Goal: Information Seeking & Learning: Learn about a topic

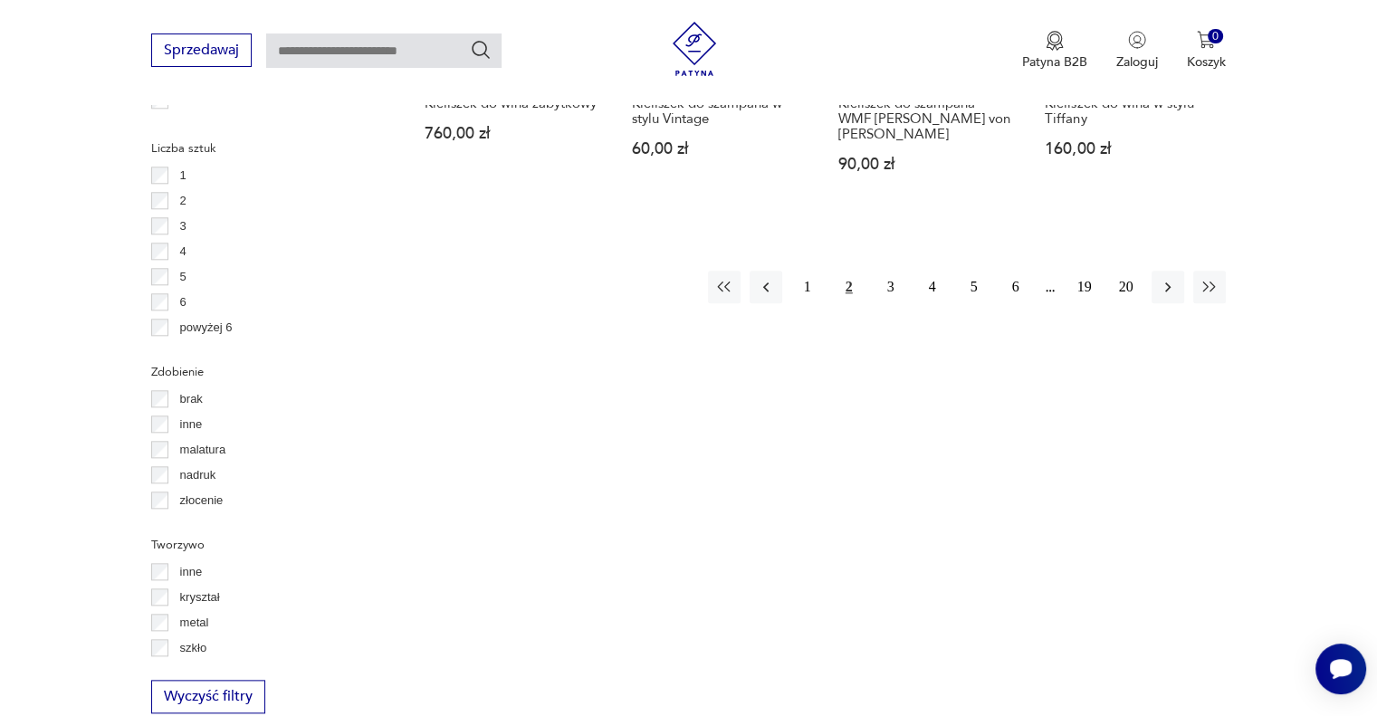
scroll to position [1505, 0]
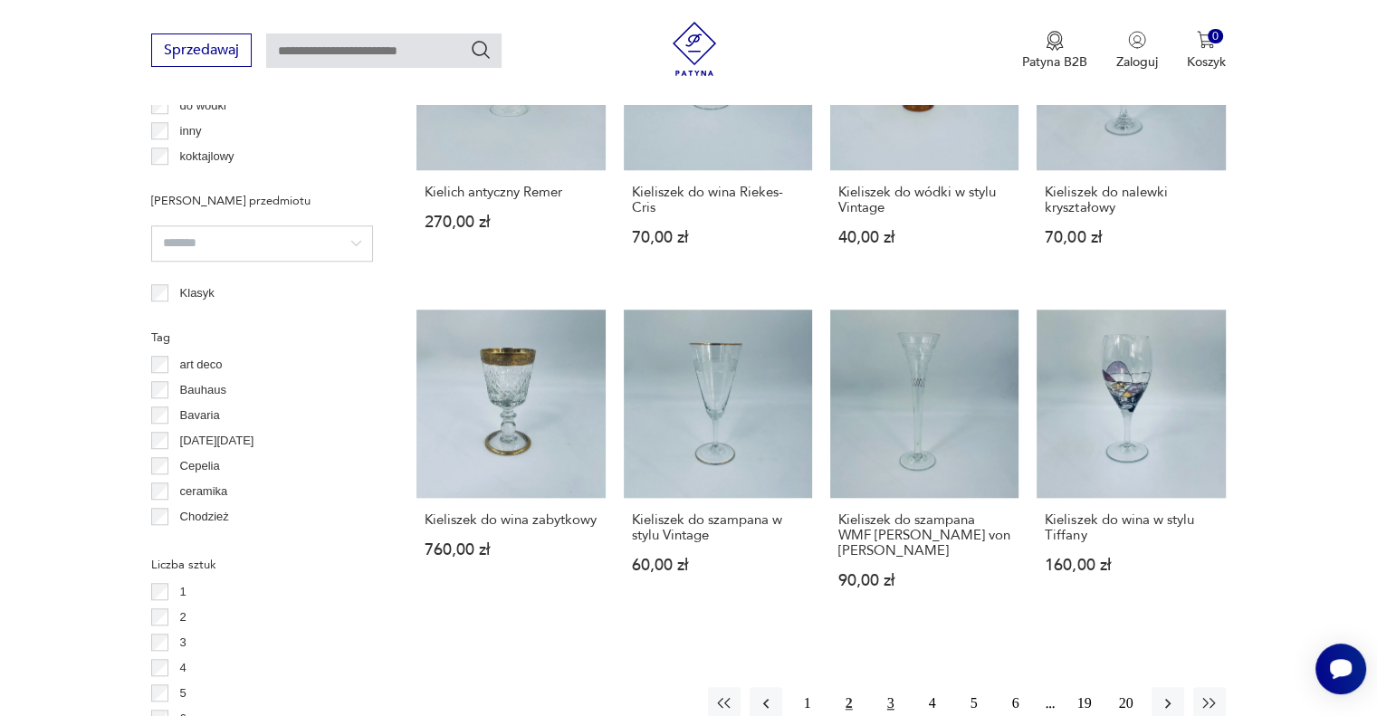
click at [884, 687] on button "3" at bounding box center [891, 703] width 33 height 33
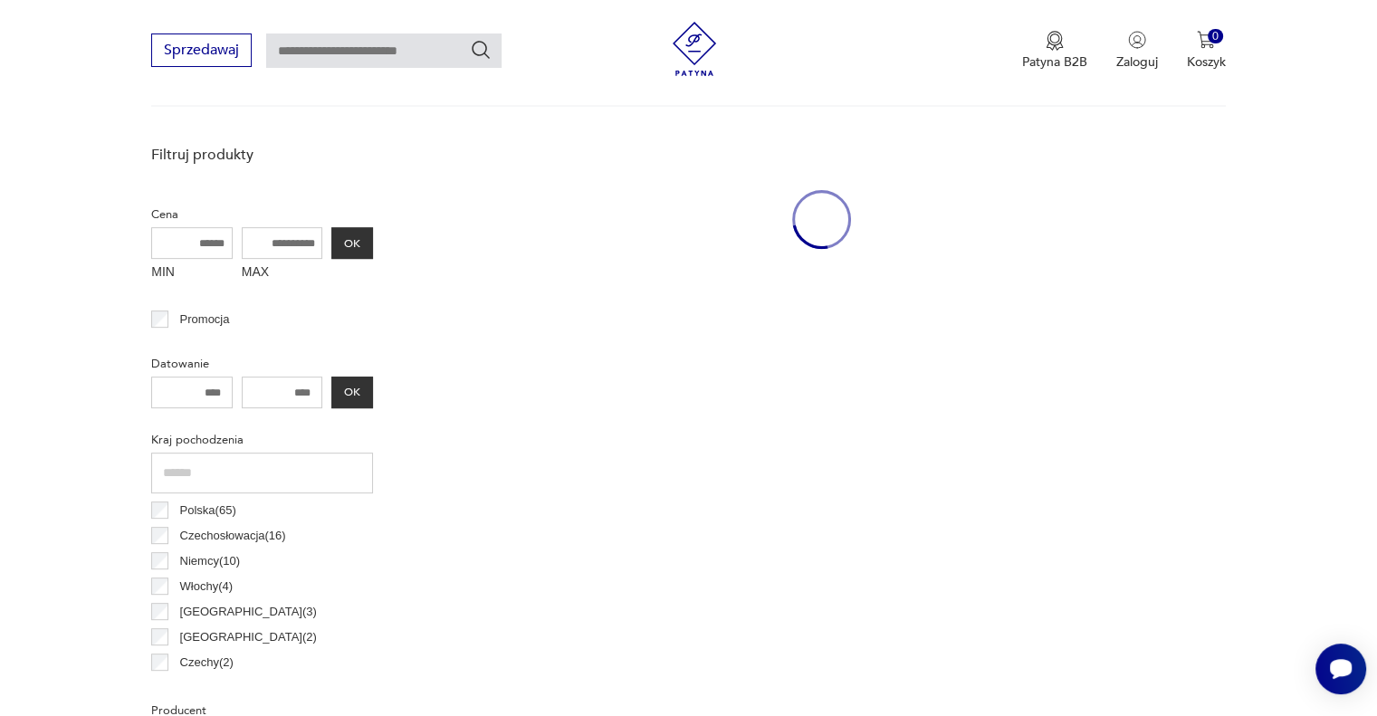
scroll to position [480, 0]
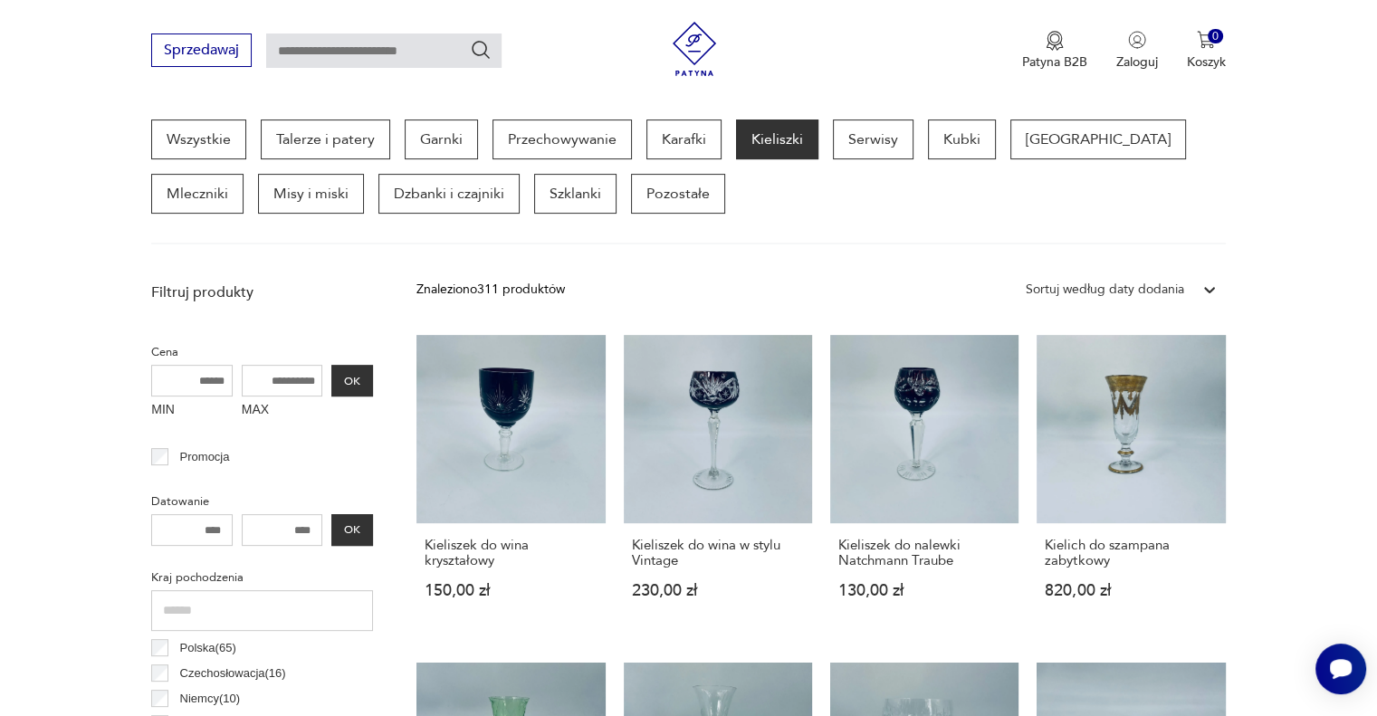
click at [305, 372] on input "MAX" at bounding box center [282, 381] width 81 height 32
type input "***"
click at [351, 379] on button "OK" at bounding box center [352, 381] width 42 height 32
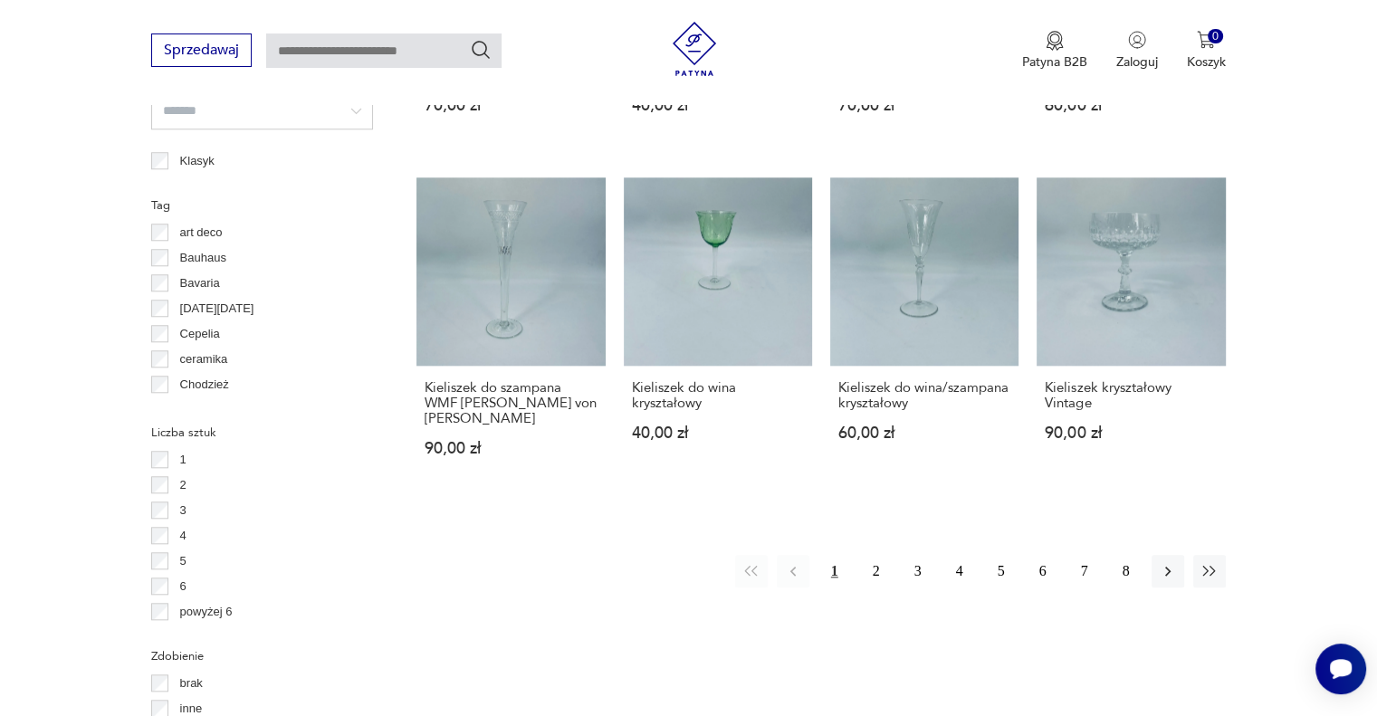
scroll to position [1639, 0]
click at [888, 553] on button "2" at bounding box center [876, 569] width 33 height 33
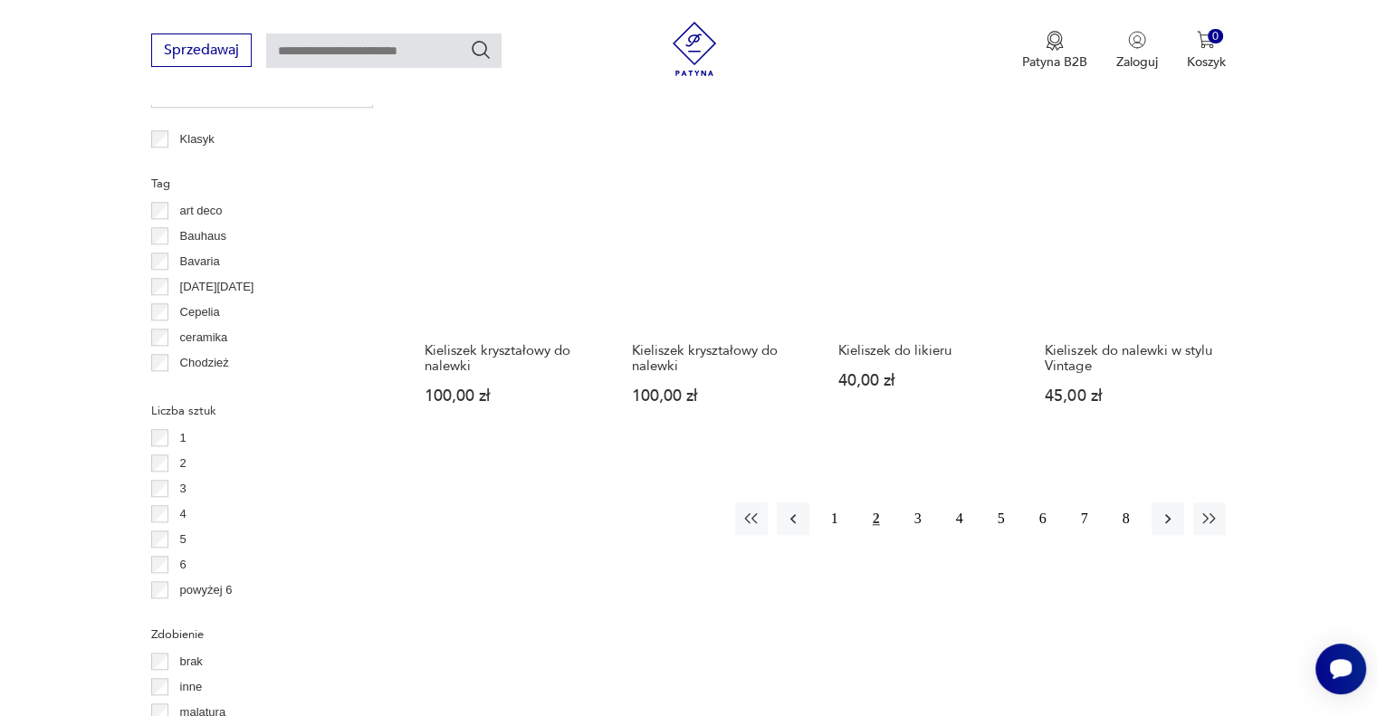
scroll to position [1660, 0]
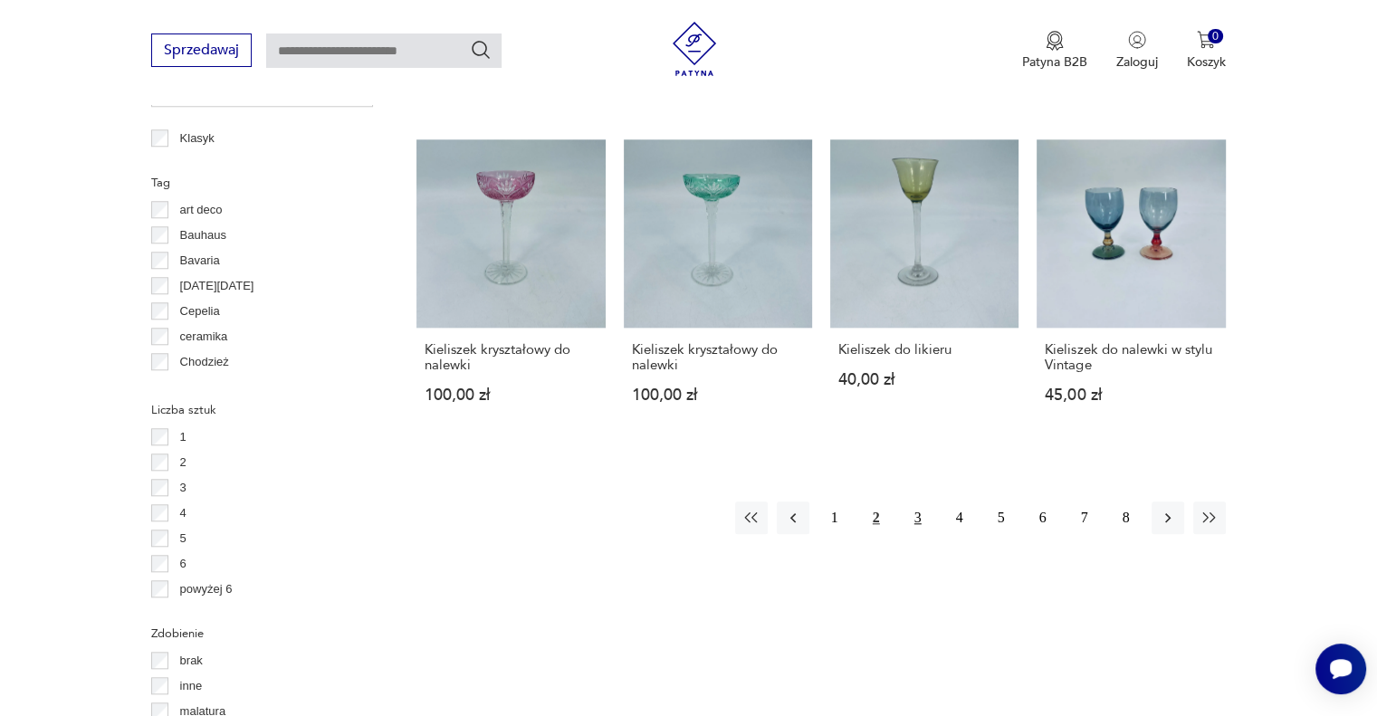
click at [916, 524] on button "3" at bounding box center [918, 518] width 33 height 33
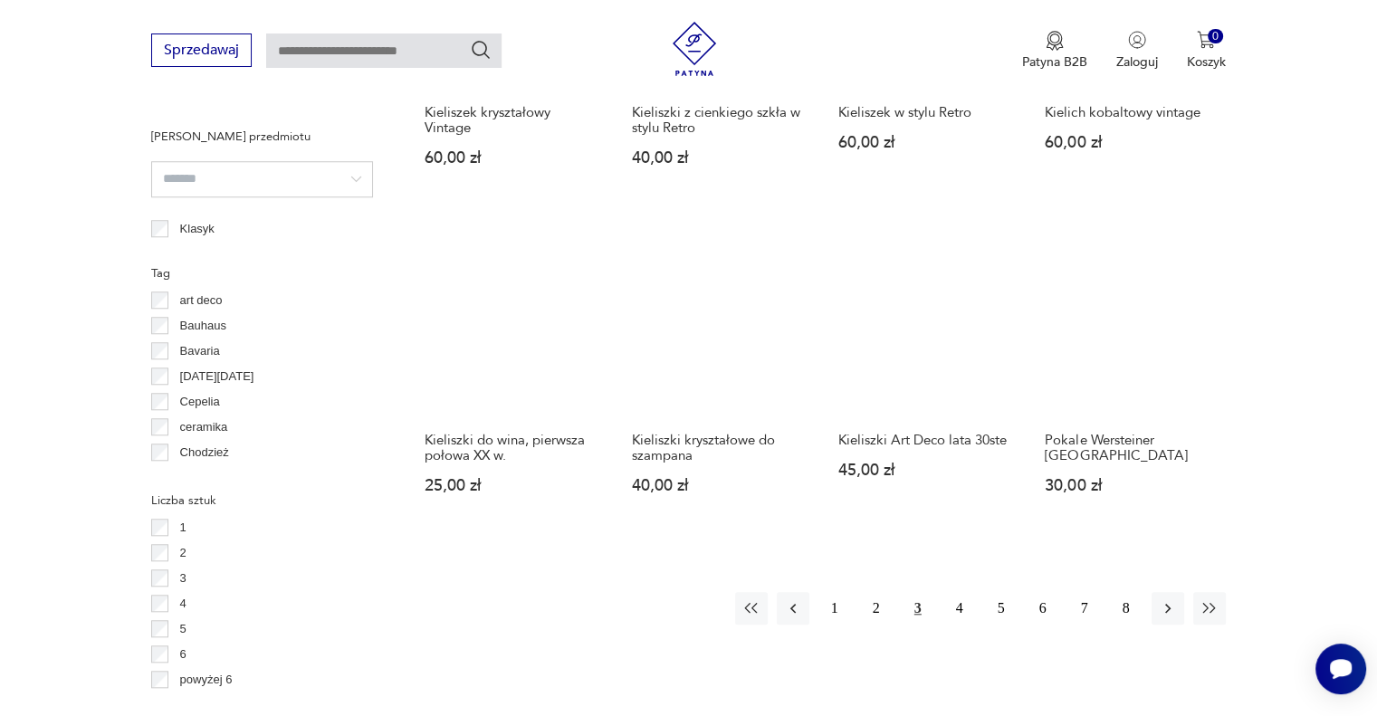
scroll to position [1570, 0]
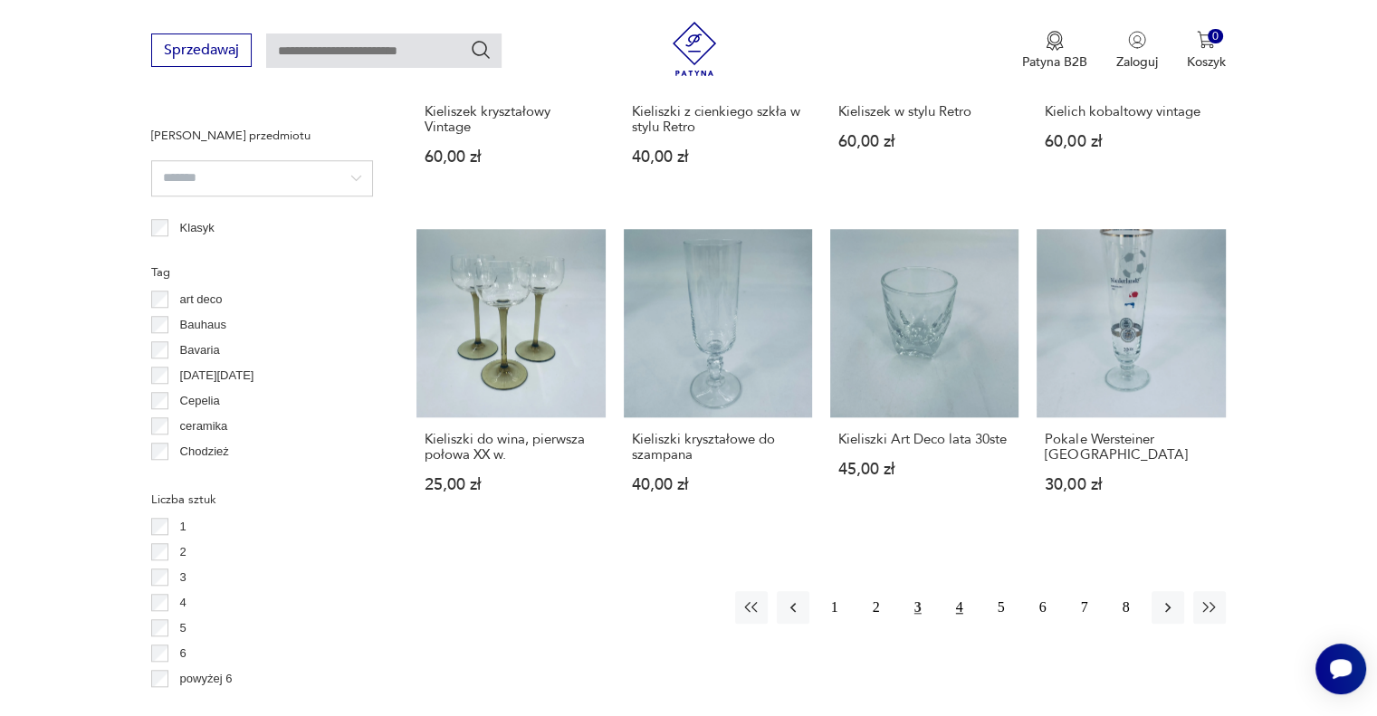
click at [963, 608] on button "4" at bounding box center [959, 607] width 33 height 33
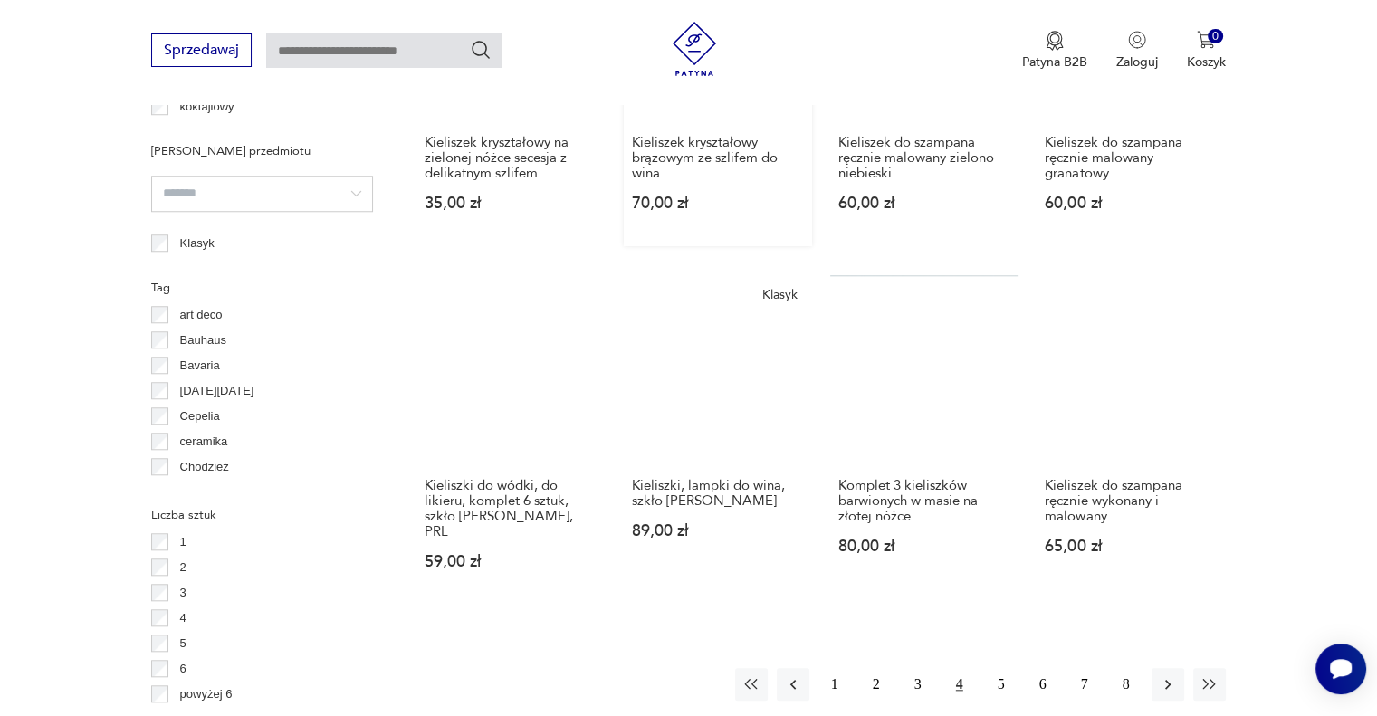
scroll to position [1556, 0]
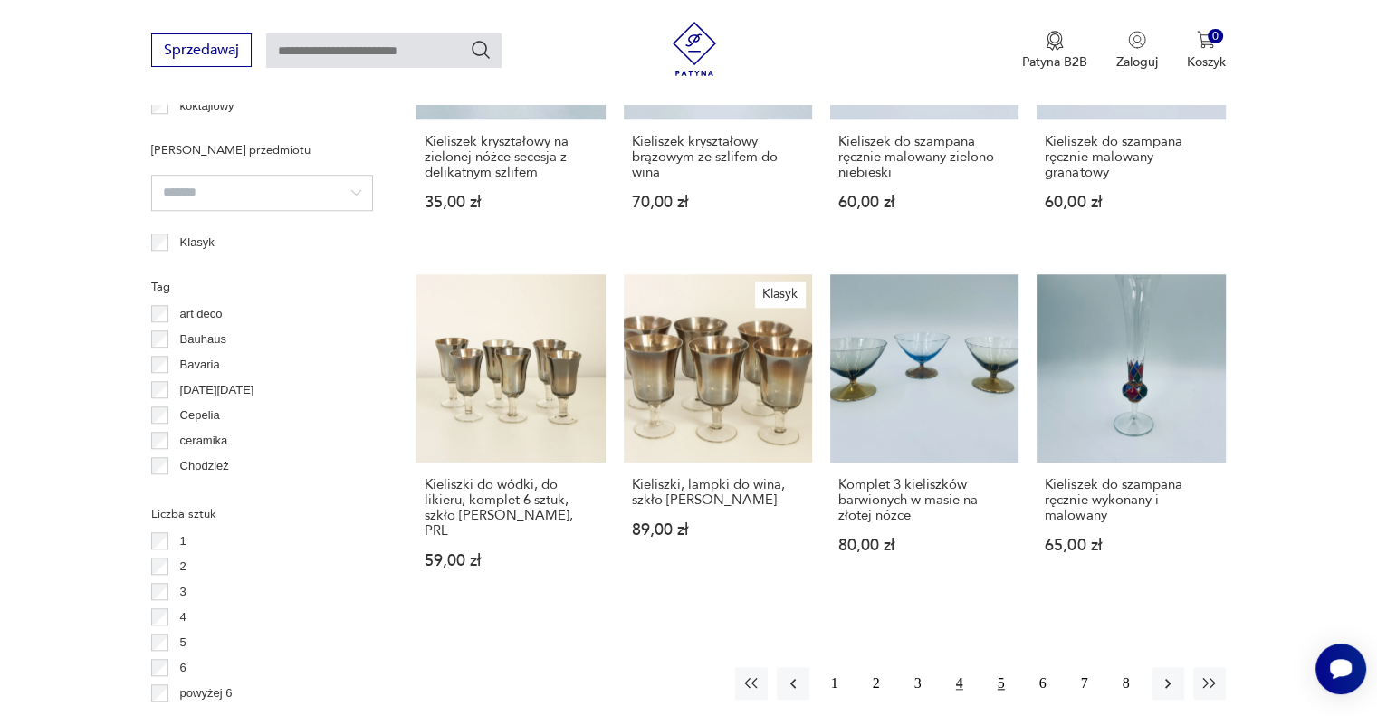
click at [994, 669] on button "5" at bounding box center [1001, 683] width 33 height 33
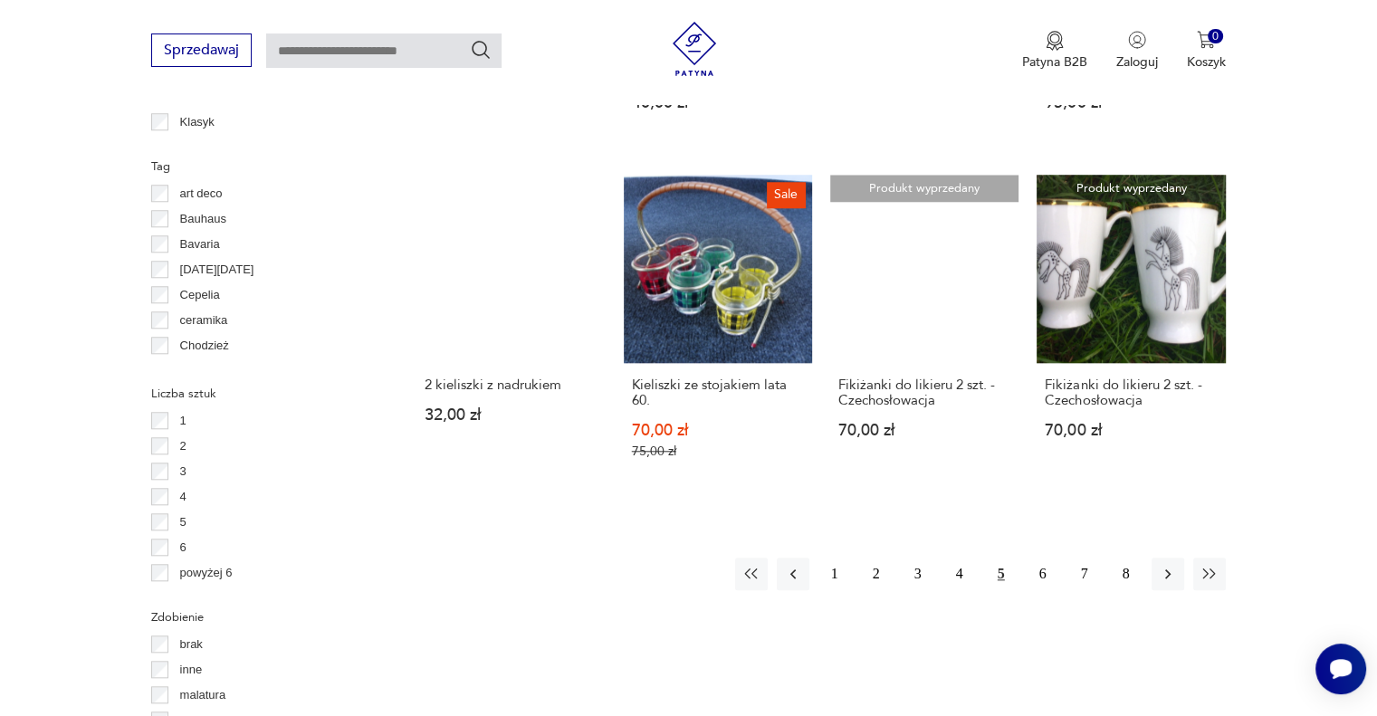
scroll to position [1676, 0]
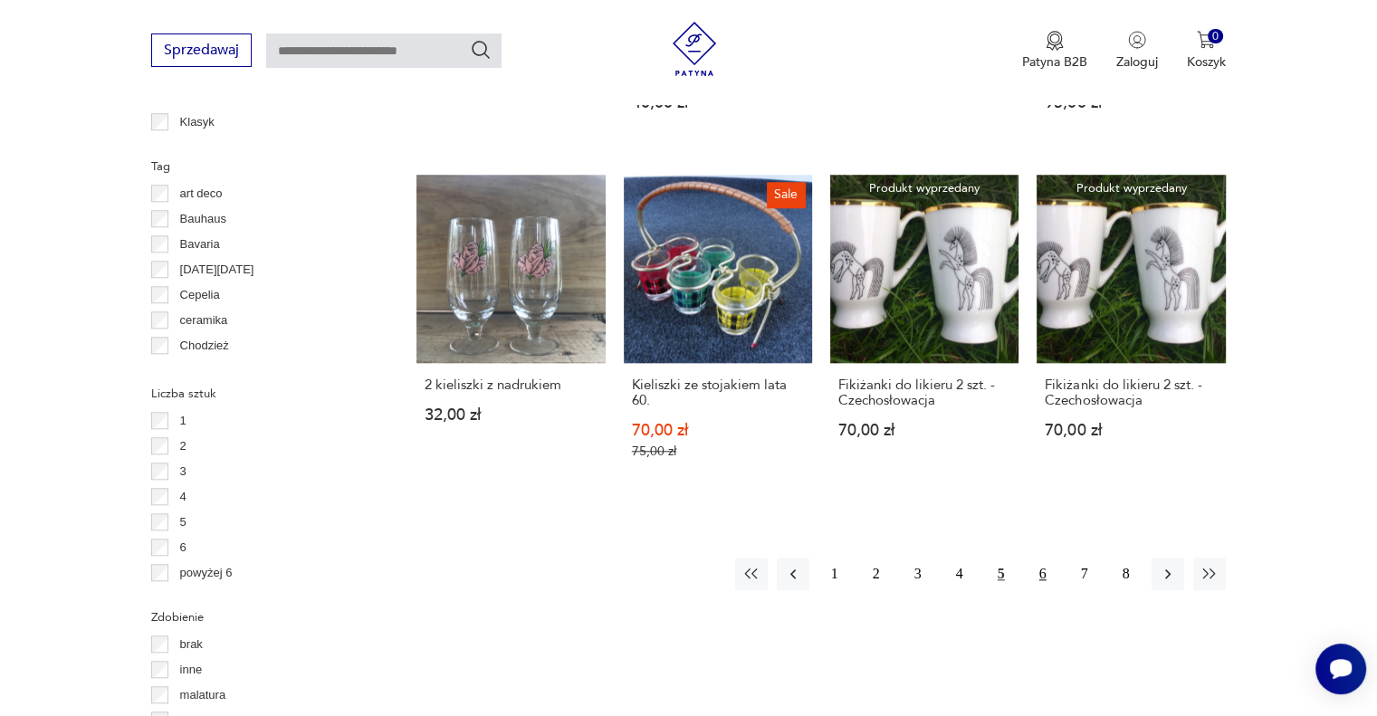
click at [1043, 559] on button "6" at bounding box center [1043, 574] width 33 height 33
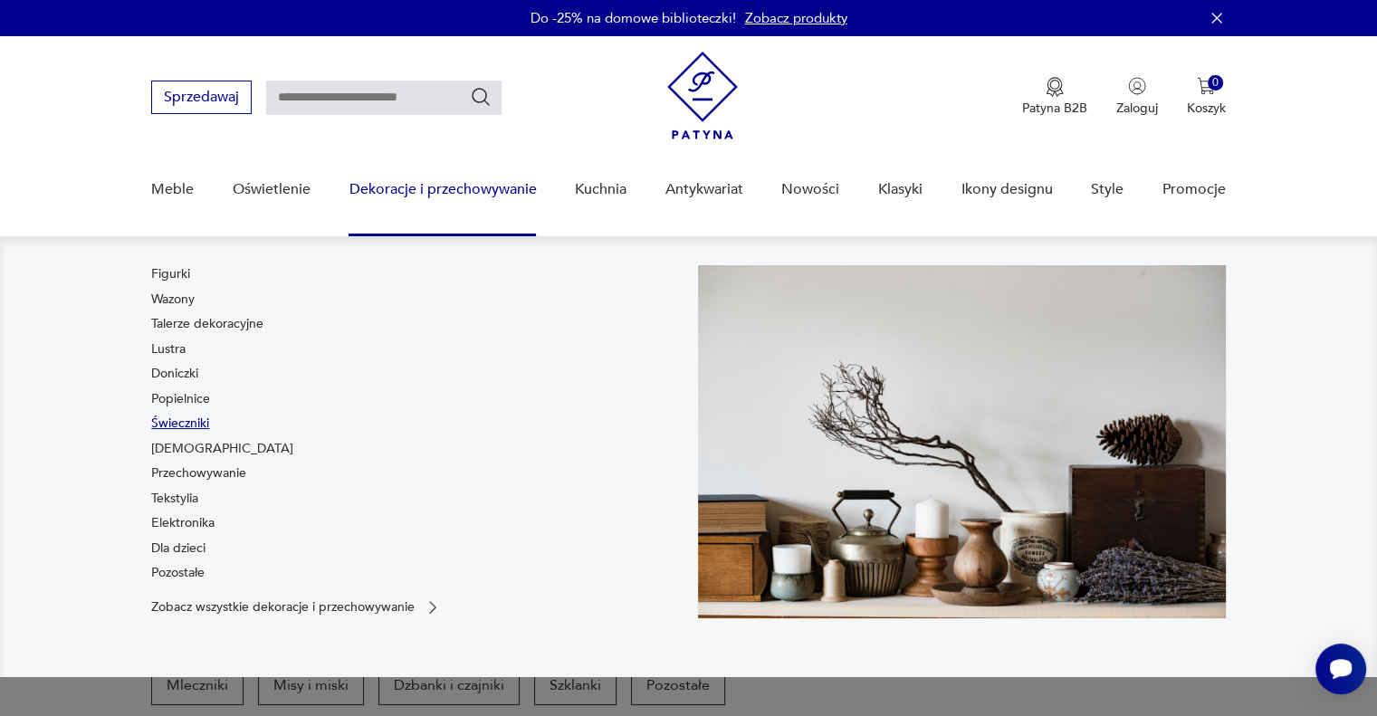
click at [187, 423] on link "Świeczniki" at bounding box center [180, 424] width 58 height 18
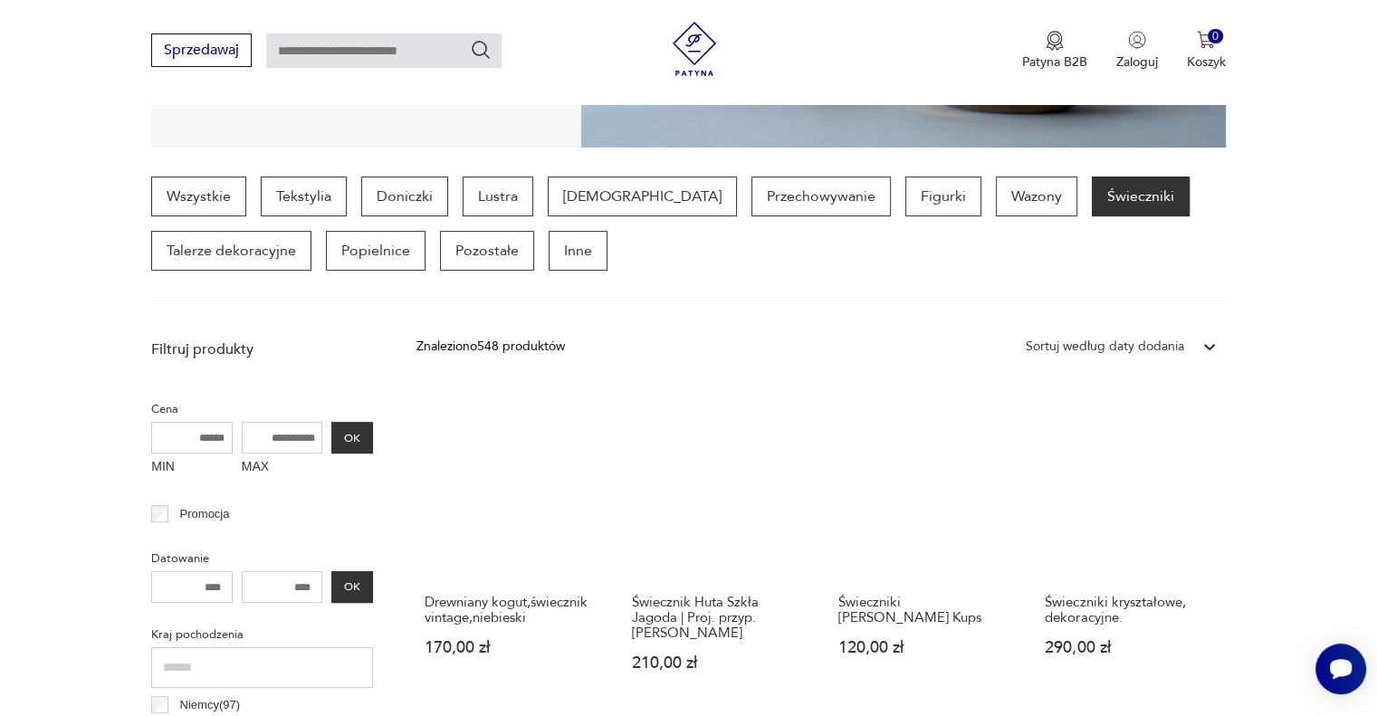
scroll to position [407, 0]
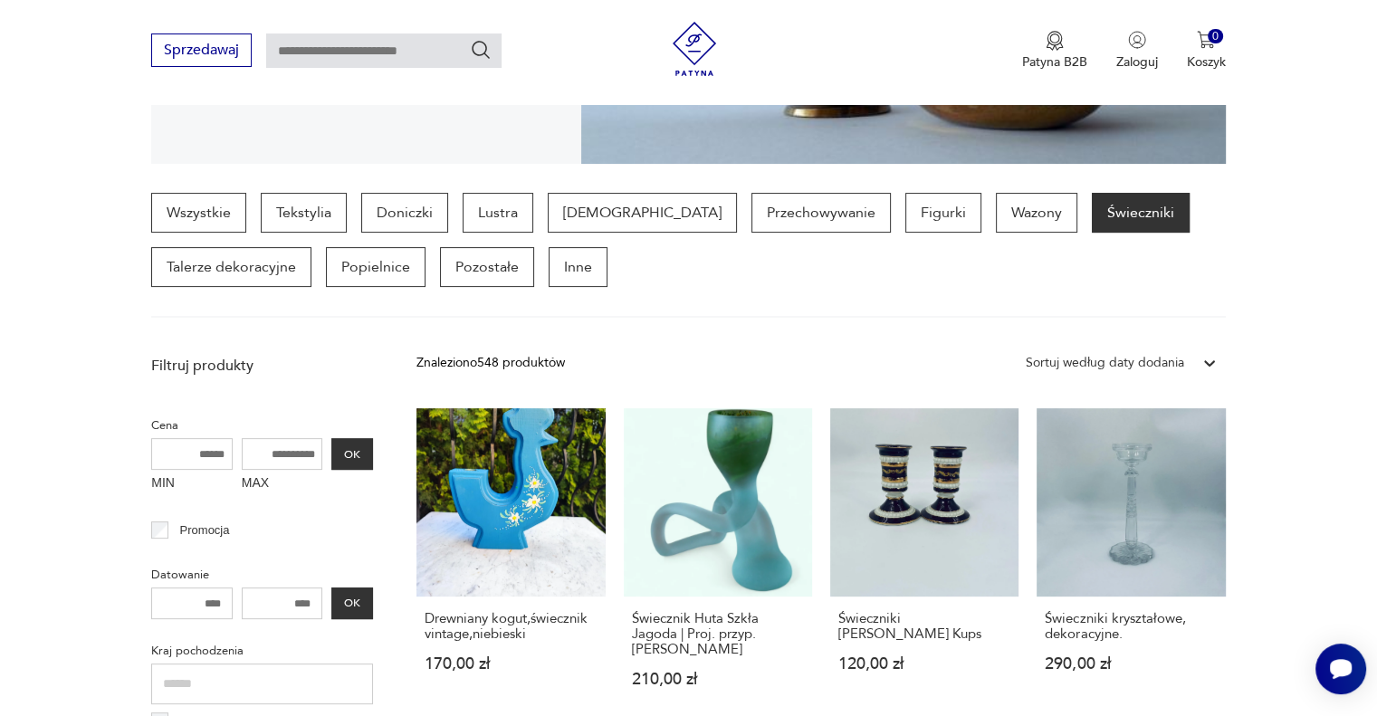
click at [274, 445] on input "MAX" at bounding box center [282, 454] width 81 height 32
type input "***"
click at [339, 452] on button "OK" at bounding box center [352, 454] width 42 height 32
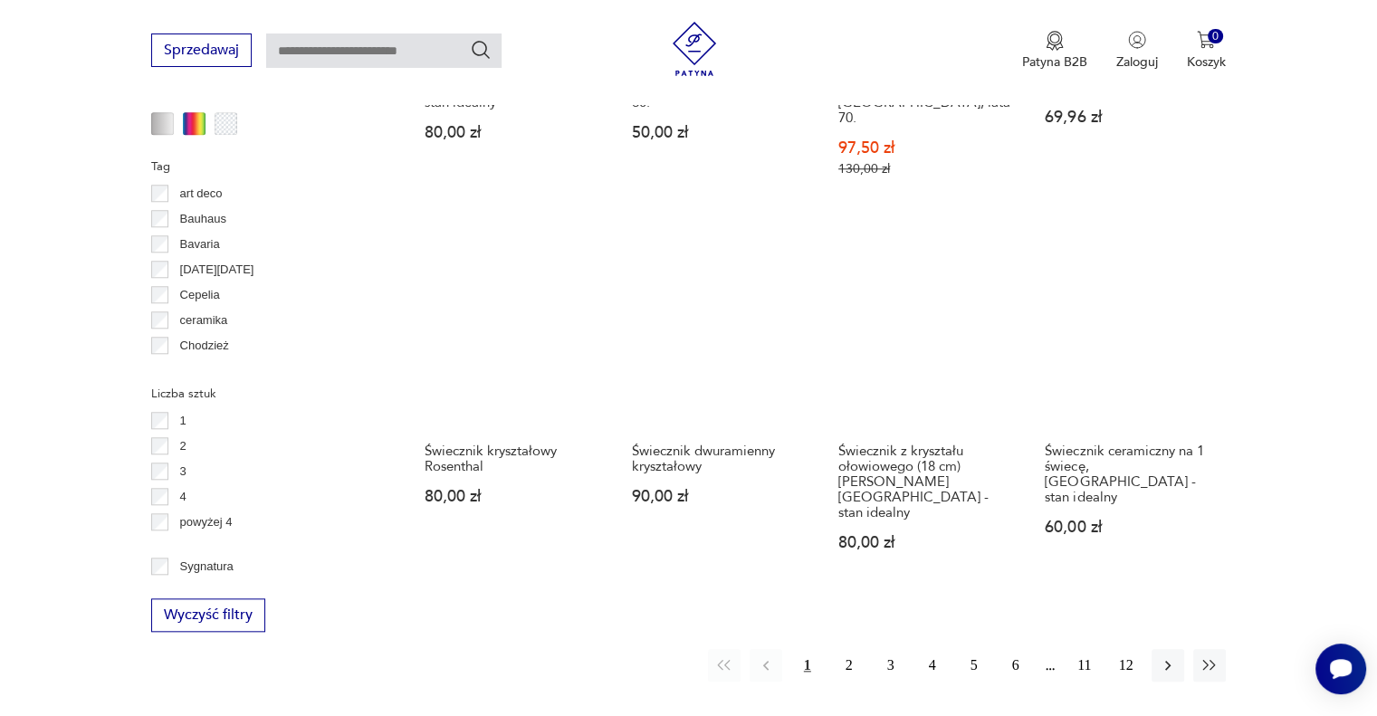
scroll to position [1672, 0]
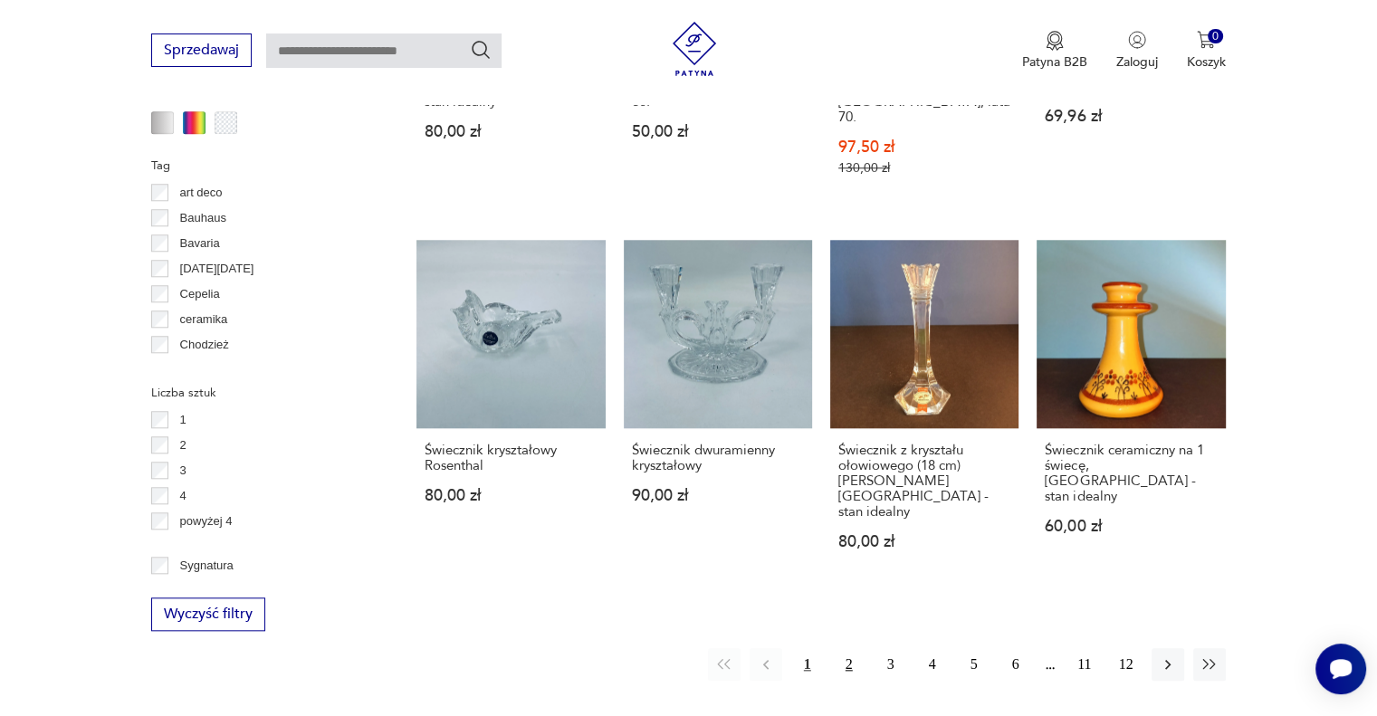
click at [852, 648] on button "2" at bounding box center [849, 664] width 33 height 33
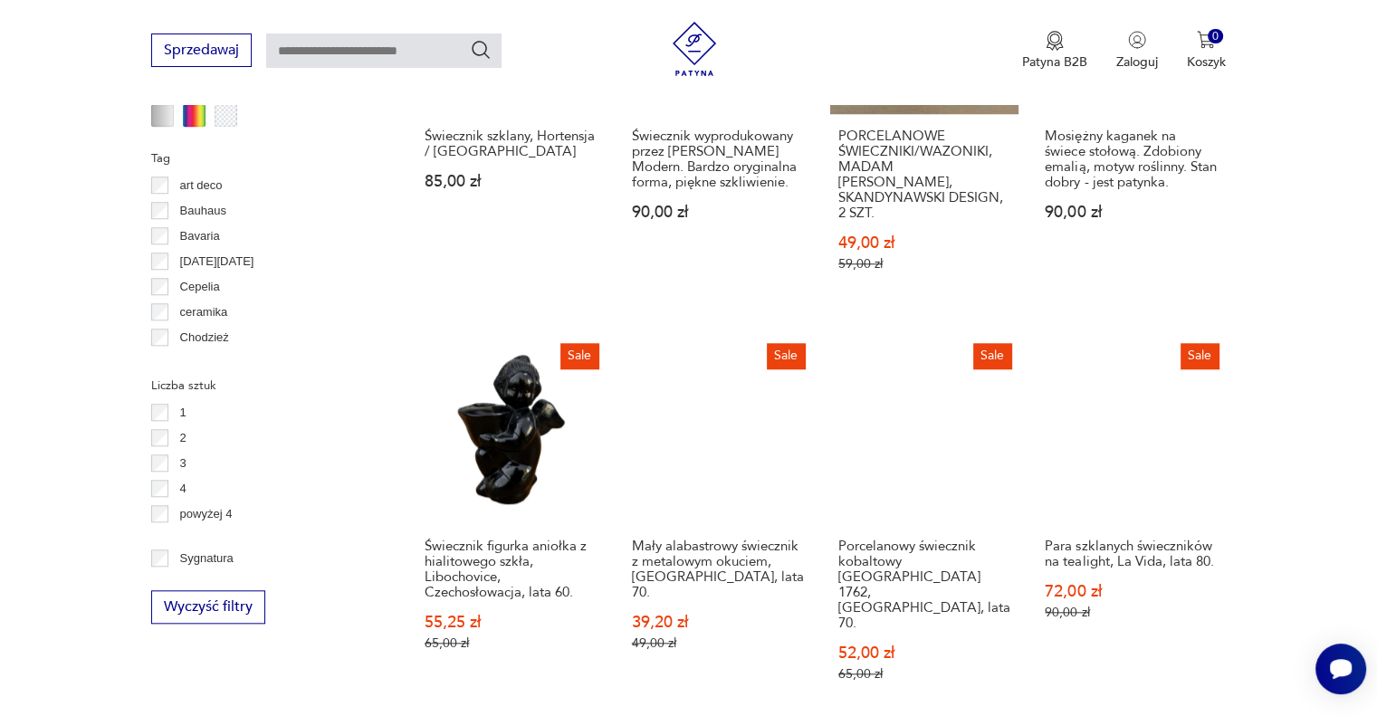
scroll to position [1767, 0]
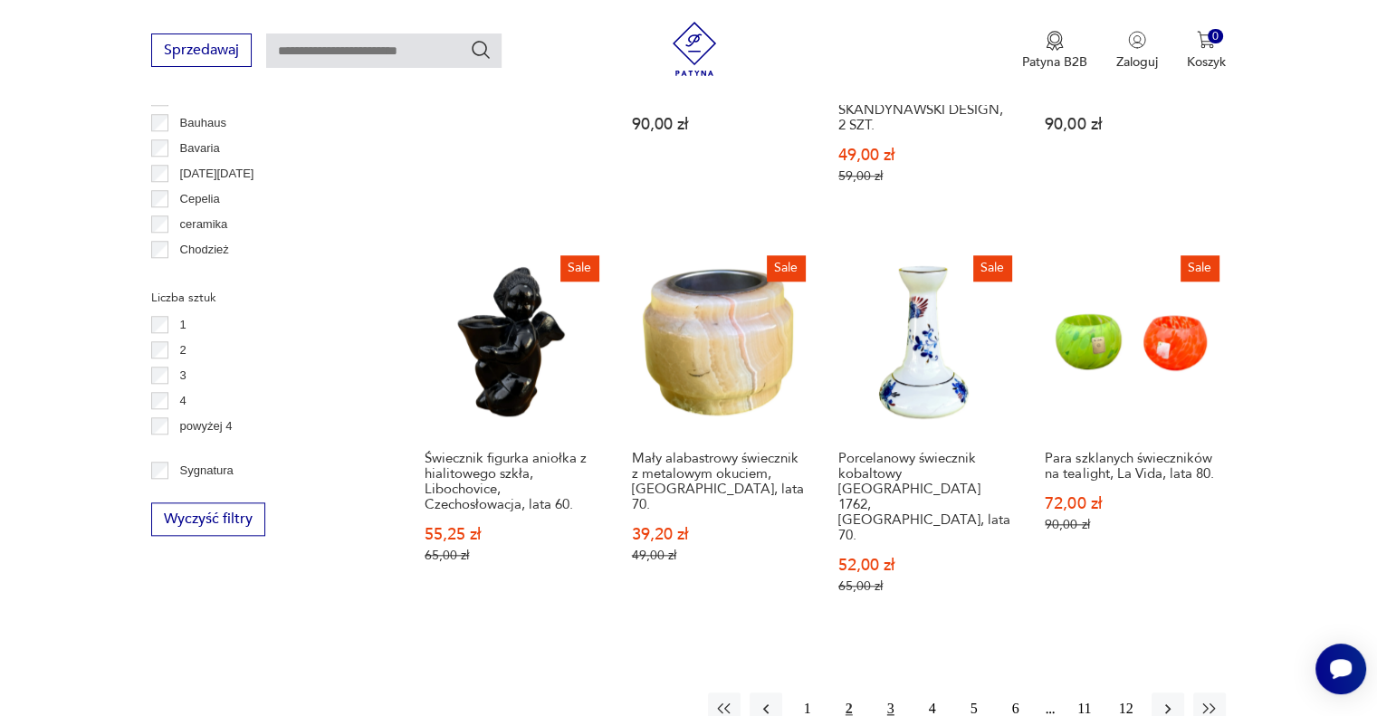
click at [888, 693] on button "3" at bounding box center [891, 709] width 33 height 33
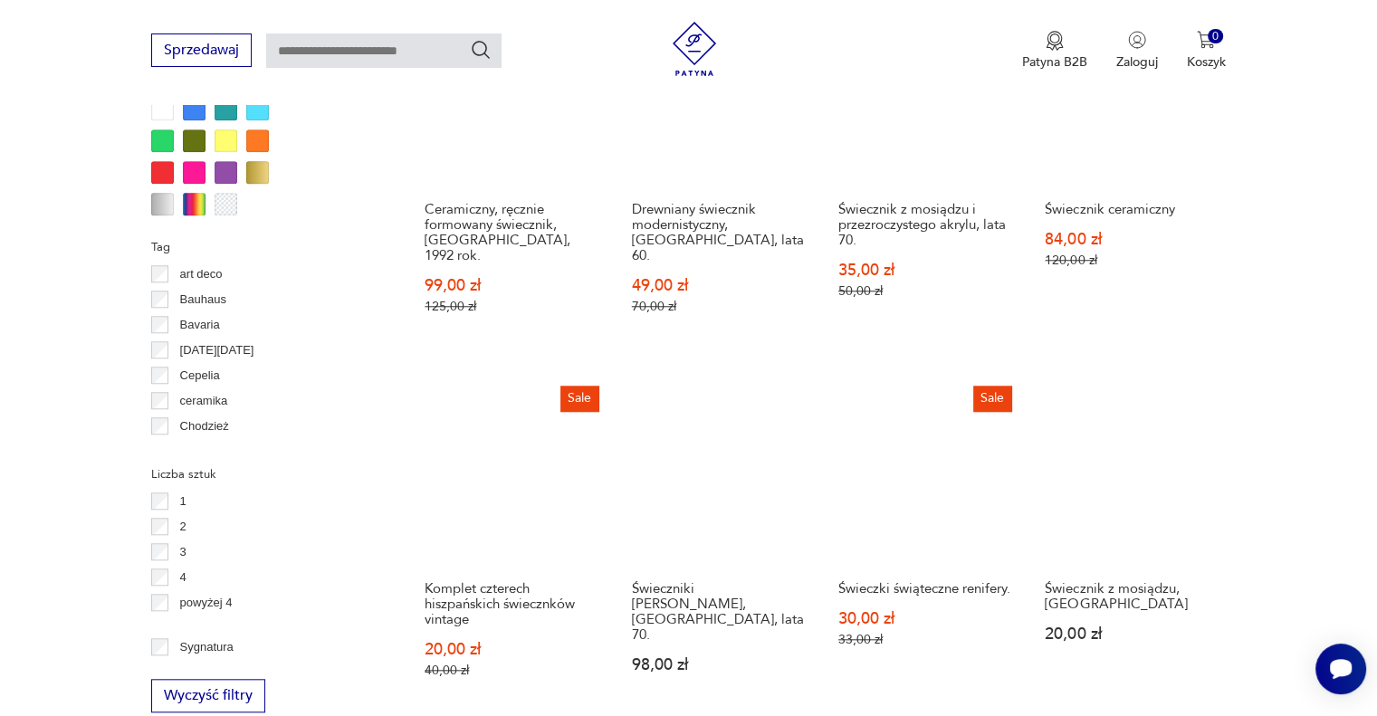
scroll to position [1655, 0]
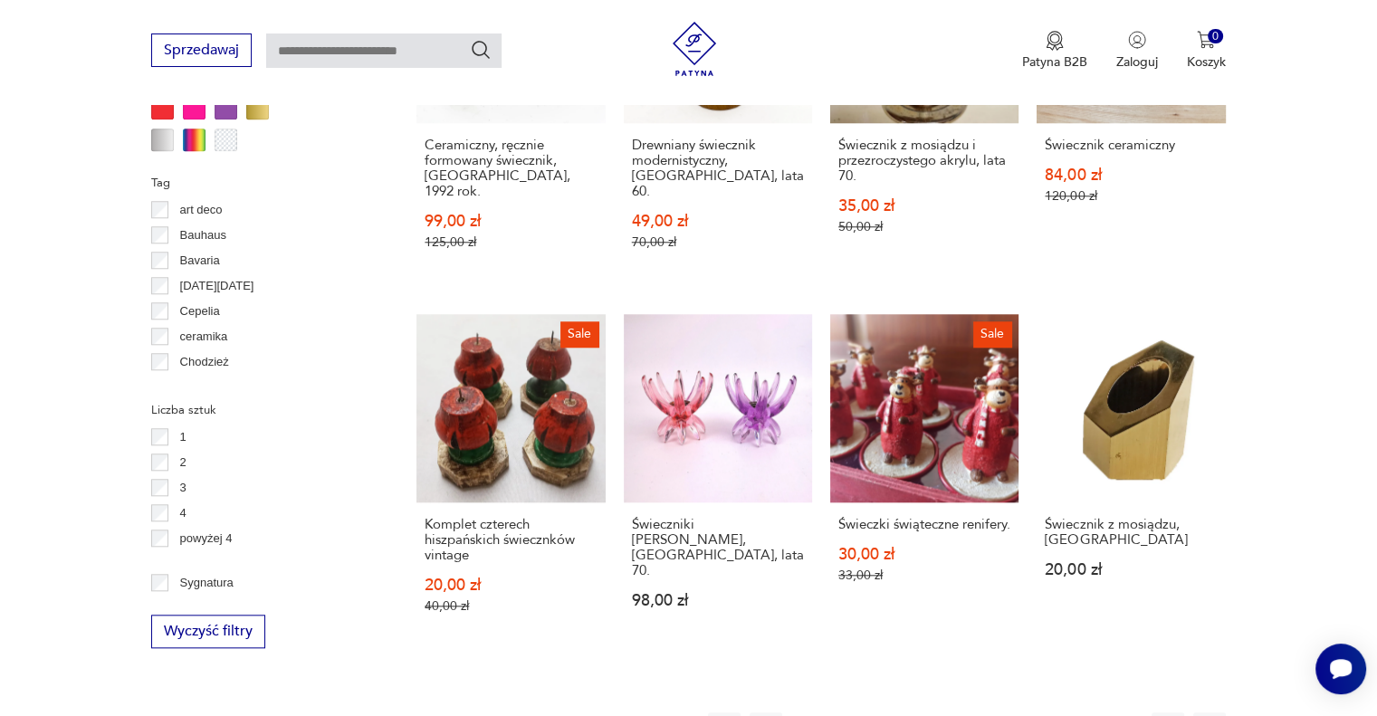
click at [944, 713] on button "4" at bounding box center [932, 729] width 33 height 33
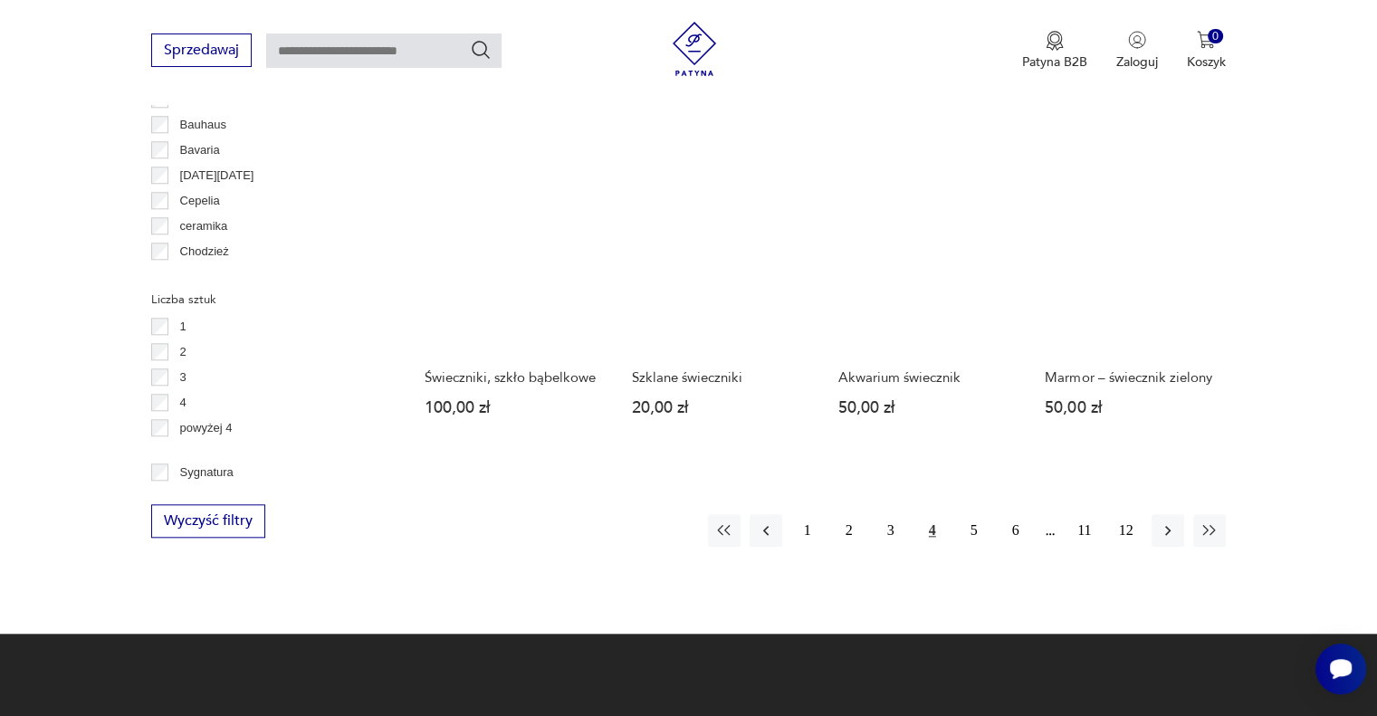
scroll to position [1768, 0]
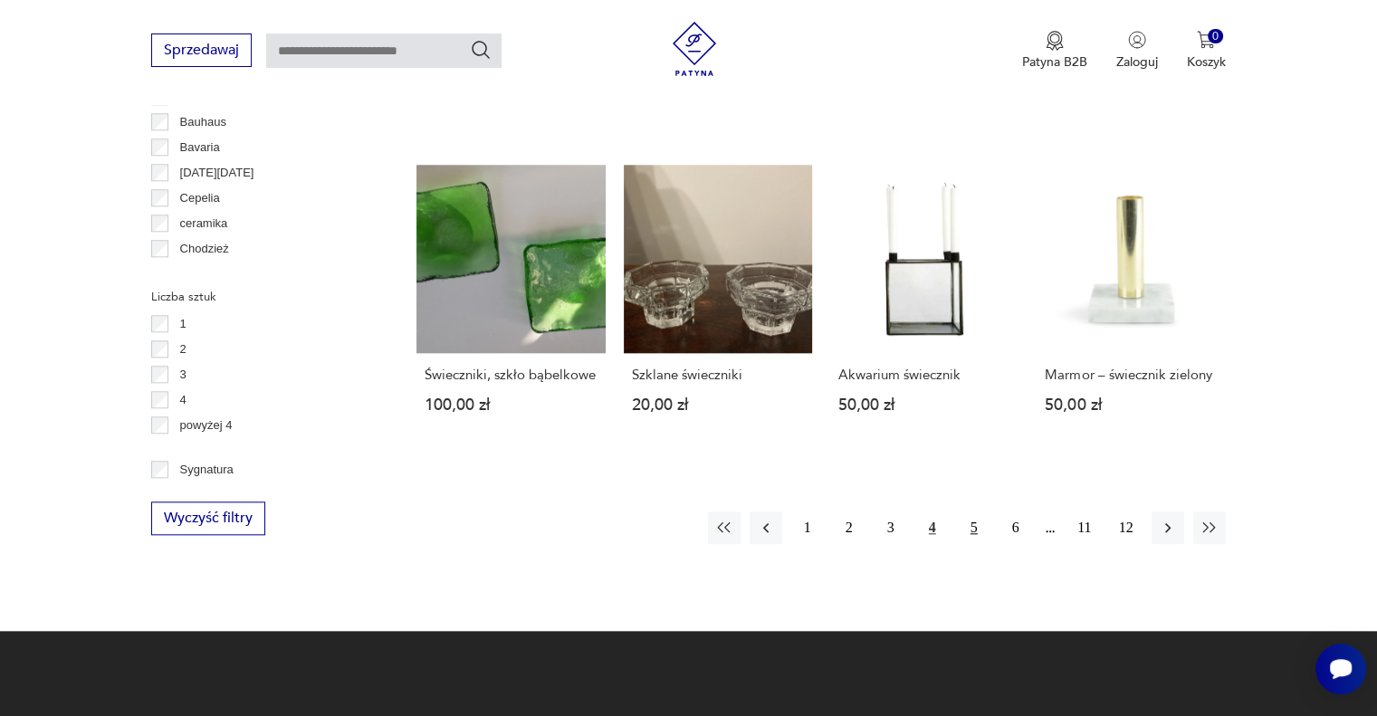
click at [982, 512] on button "5" at bounding box center [974, 528] width 33 height 33
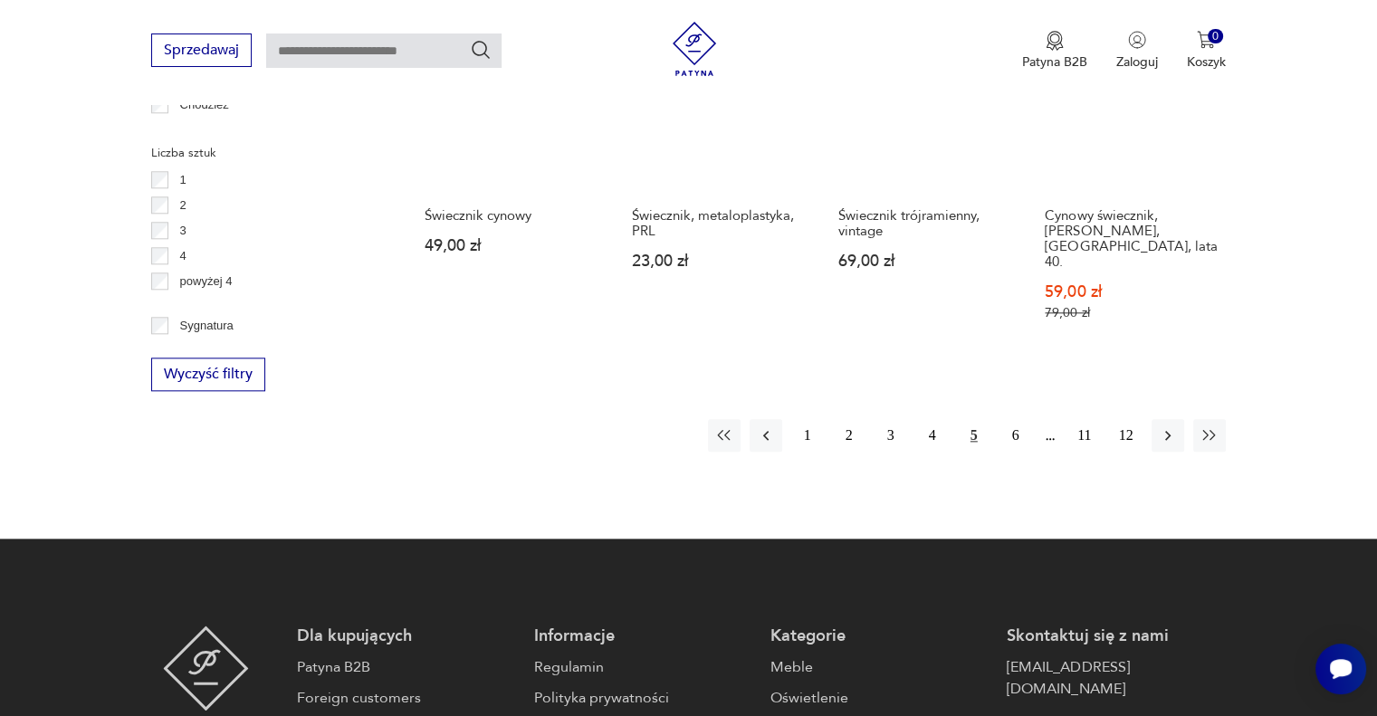
scroll to position [2028, 0]
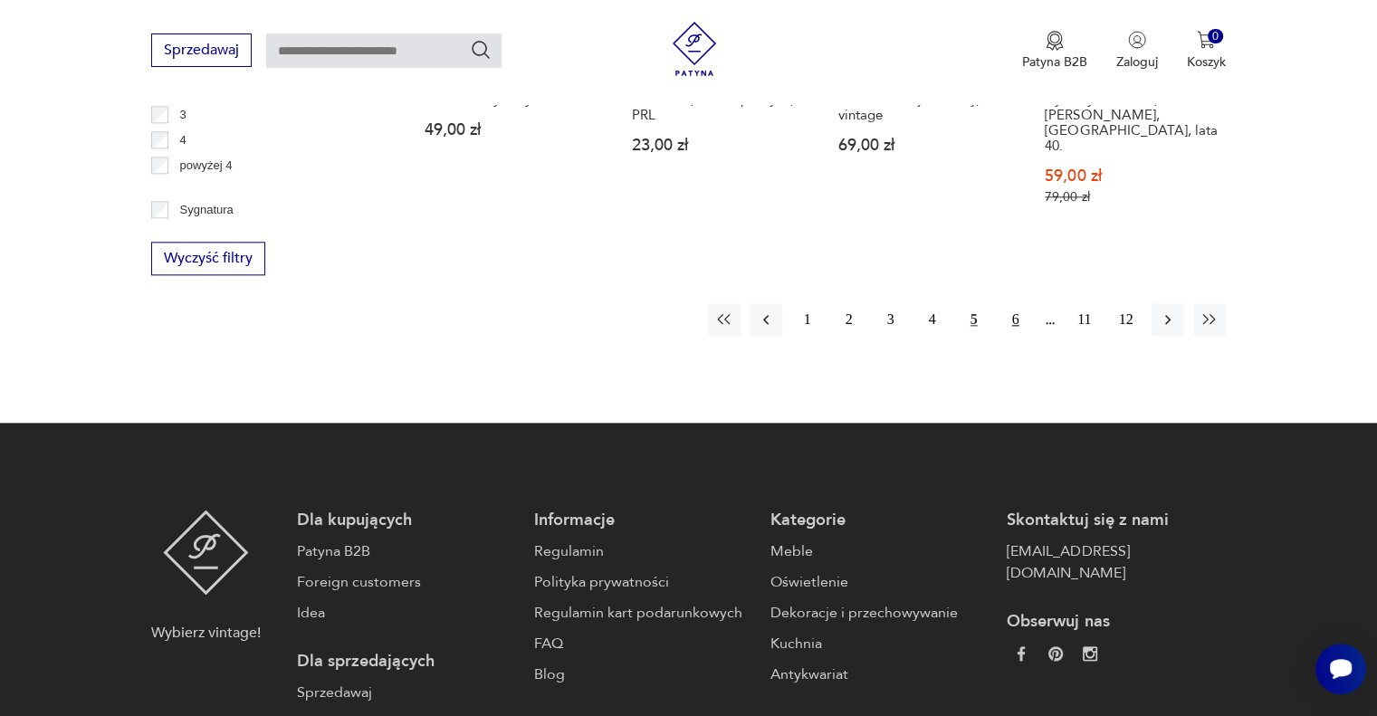
click at [1017, 303] on button "6" at bounding box center [1016, 319] width 33 height 33
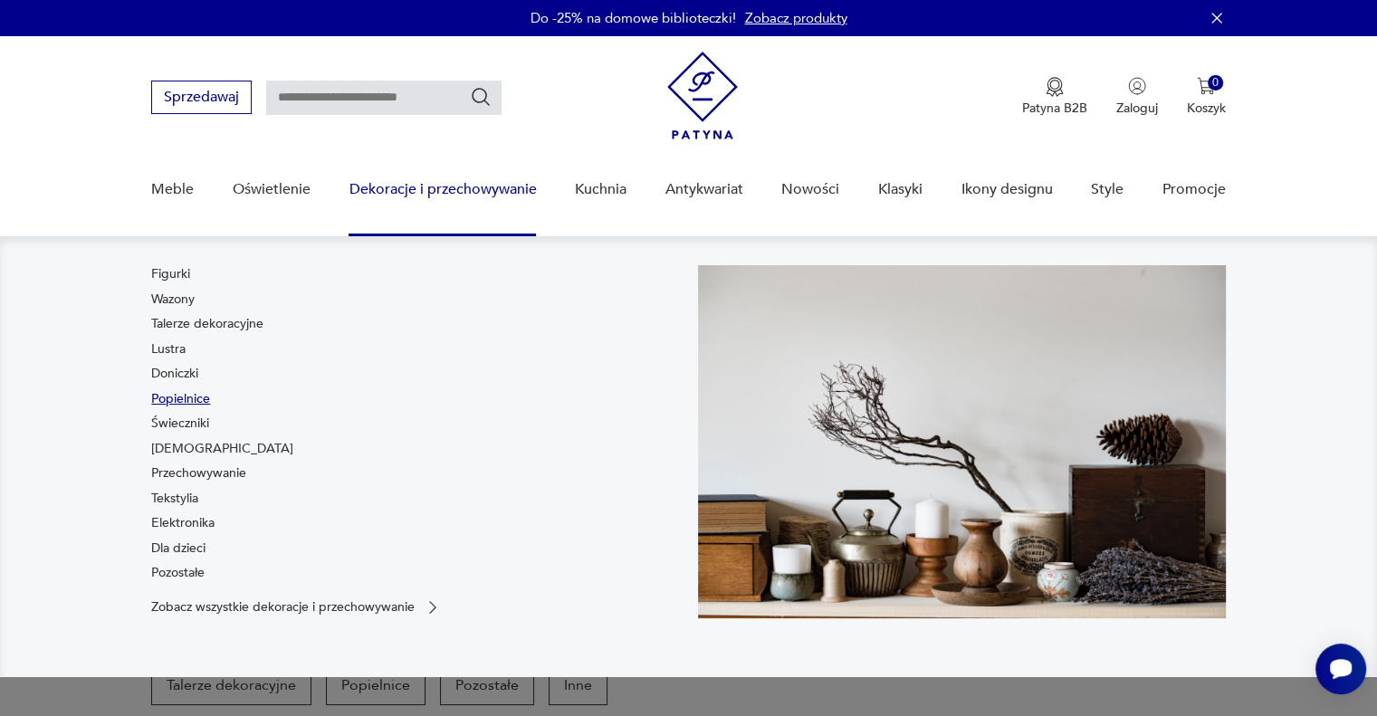
click at [188, 397] on link "Popielnice" at bounding box center [180, 399] width 59 height 18
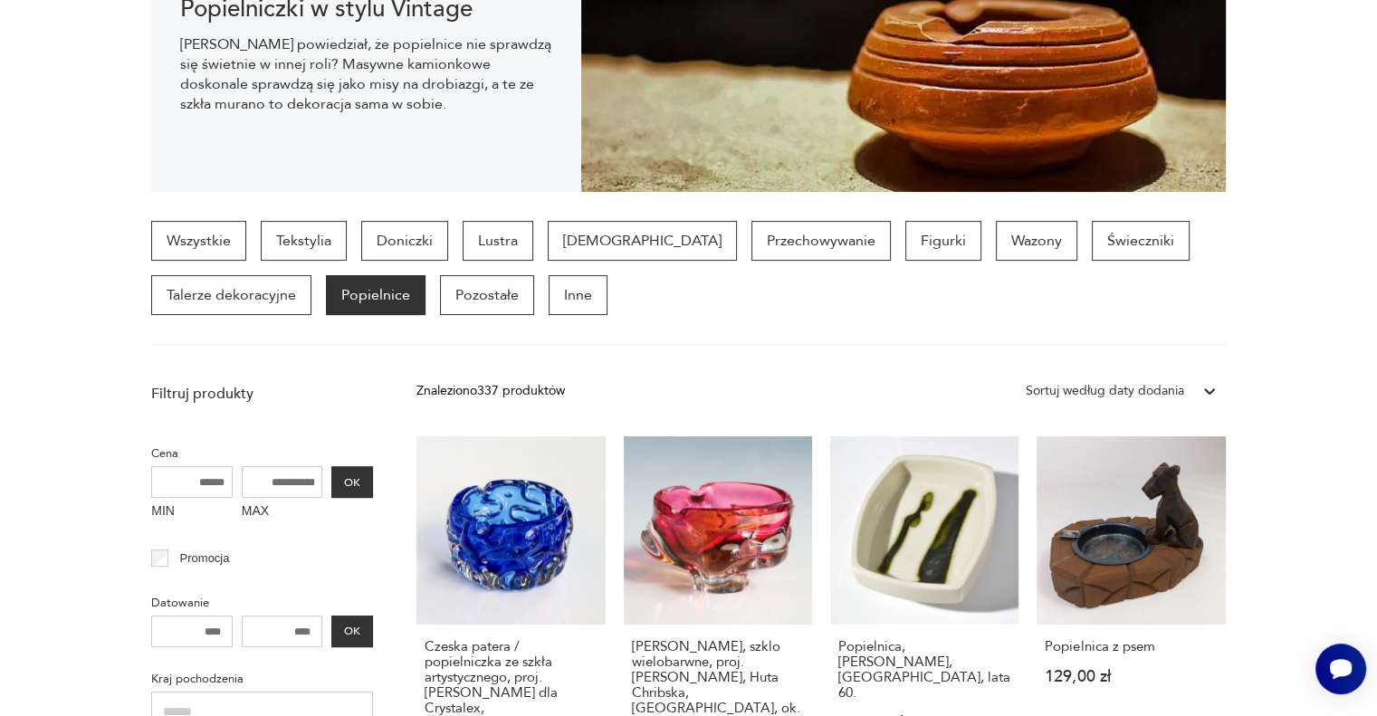
scroll to position [529, 0]
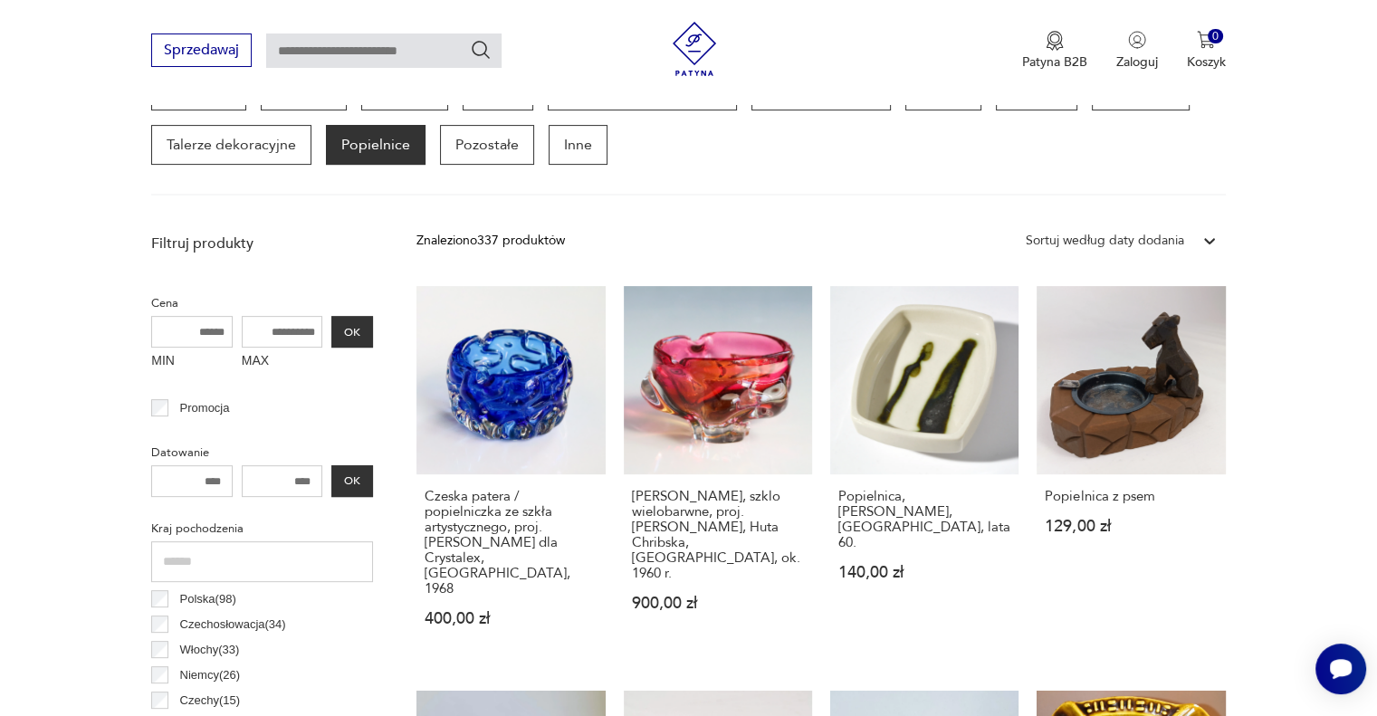
click at [253, 329] on input "MAX" at bounding box center [282, 332] width 81 height 32
type input "***"
click at [350, 331] on button "OK" at bounding box center [352, 332] width 42 height 32
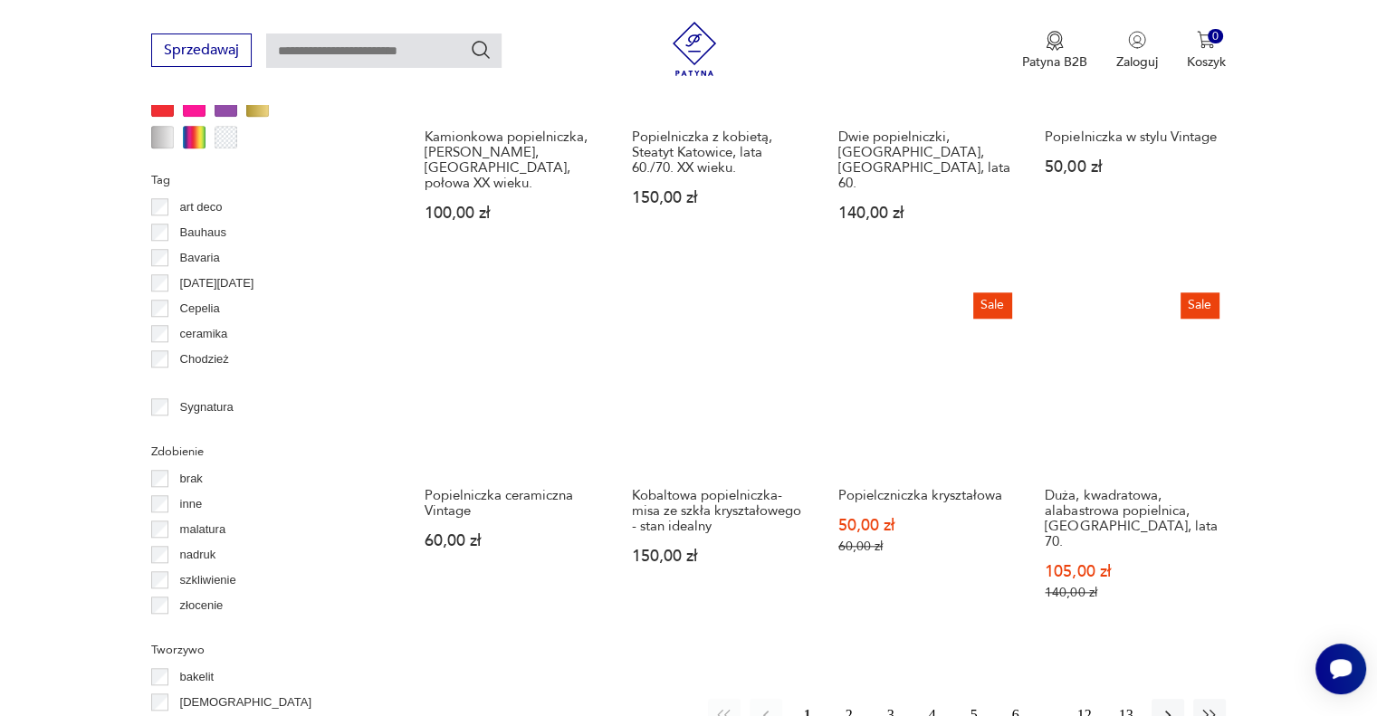
scroll to position [1708, 0]
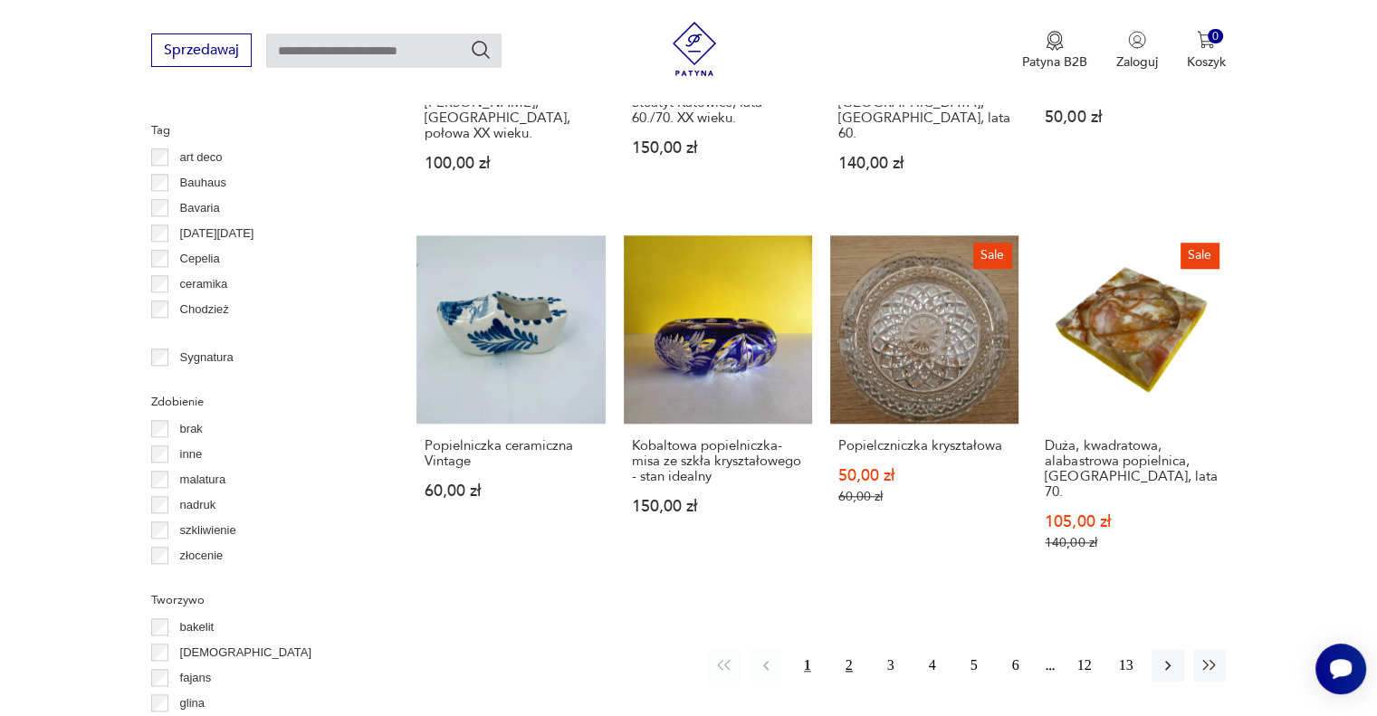
click at [841, 649] on button "2" at bounding box center [849, 665] width 33 height 33
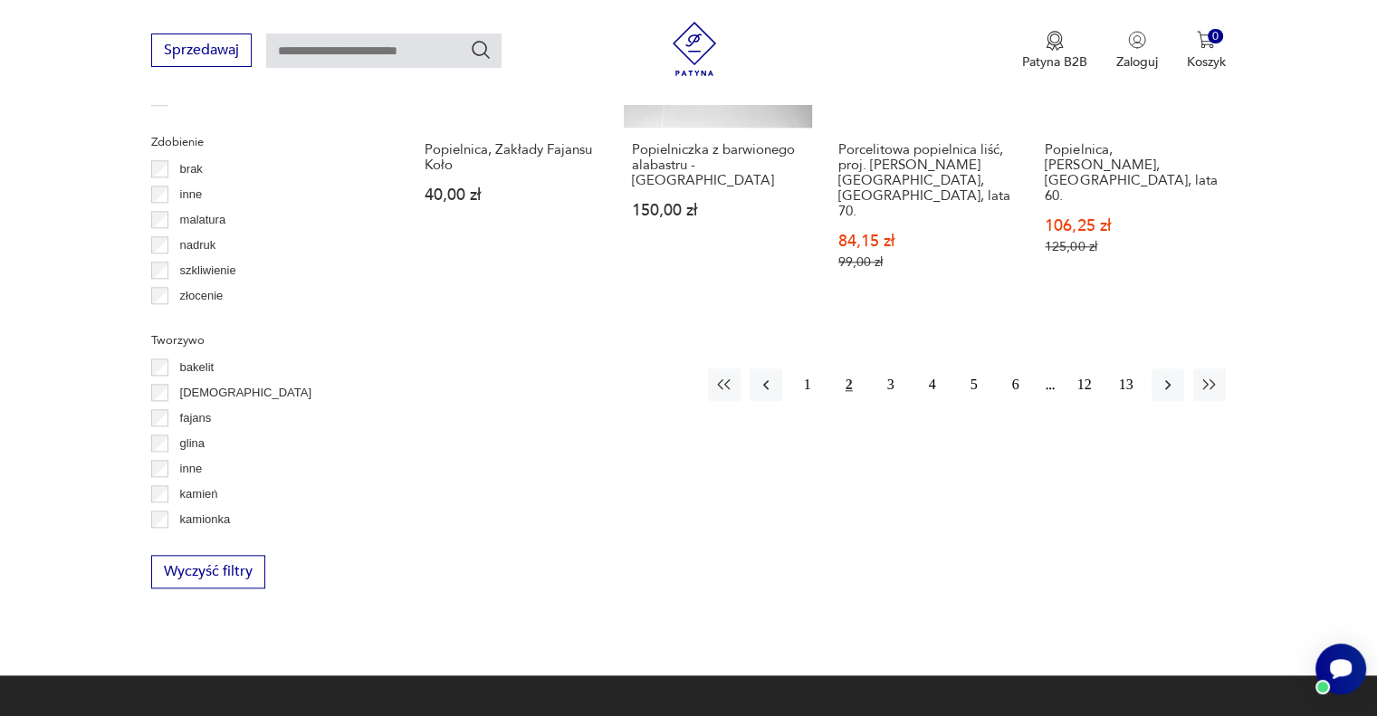
scroll to position [1969, 0]
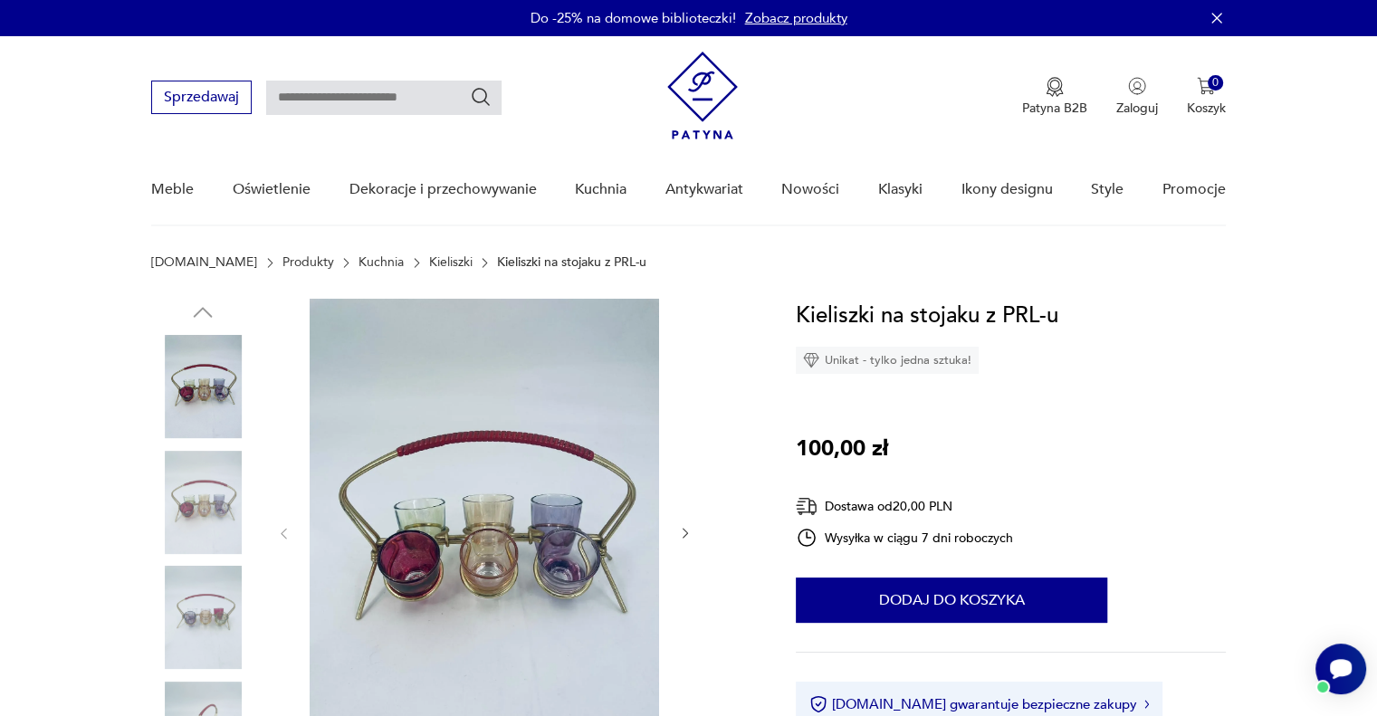
click at [223, 512] on img at bounding box center [202, 502] width 103 height 103
click at [210, 553] on img at bounding box center [202, 502] width 103 height 103
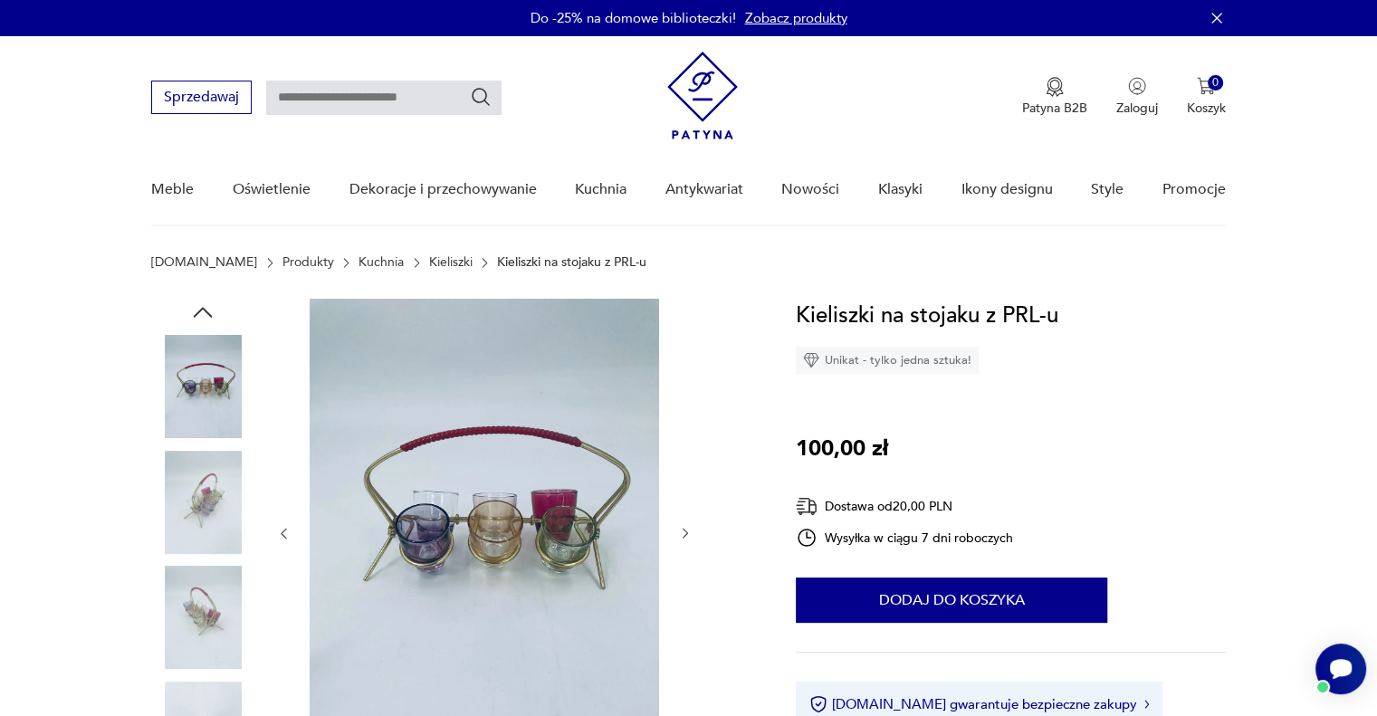
click at [210, 553] on img at bounding box center [202, 502] width 103 height 103
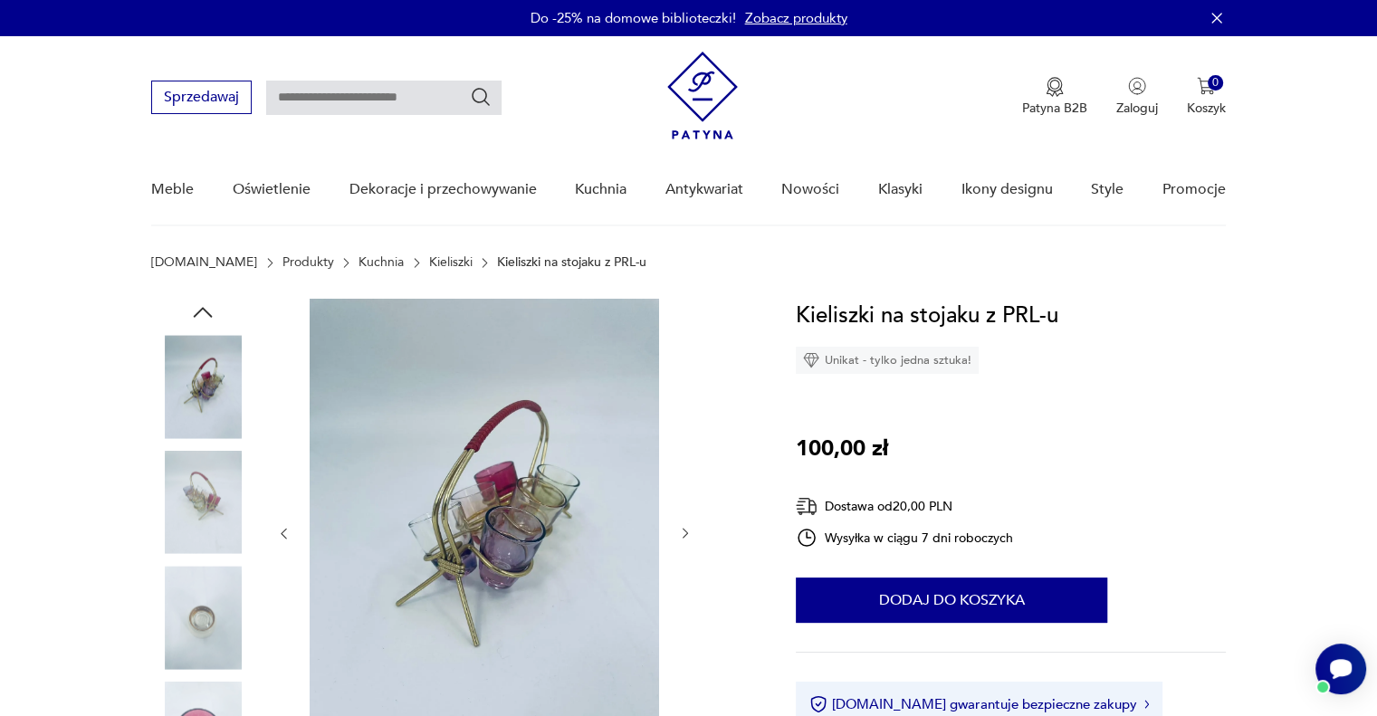
click at [210, 553] on img at bounding box center [202, 502] width 103 height 103
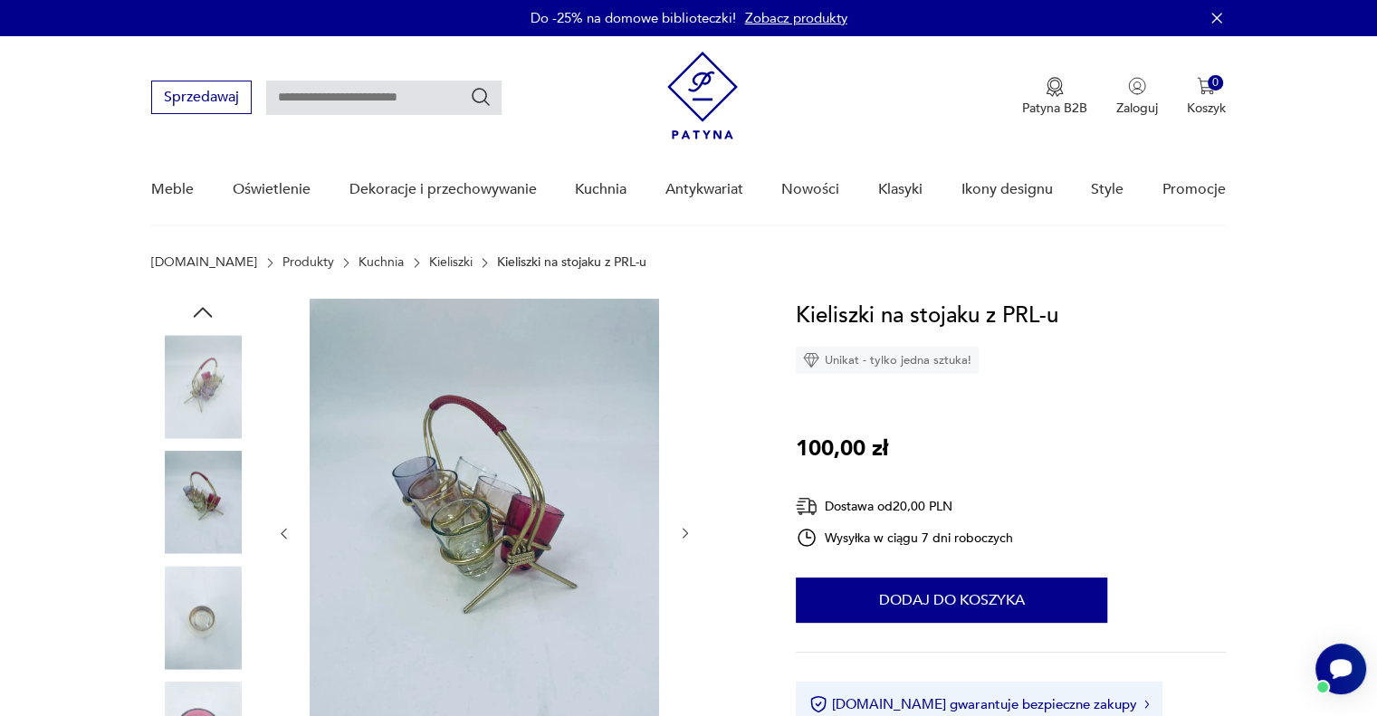
click at [207, 642] on img at bounding box center [202, 617] width 103 height 103
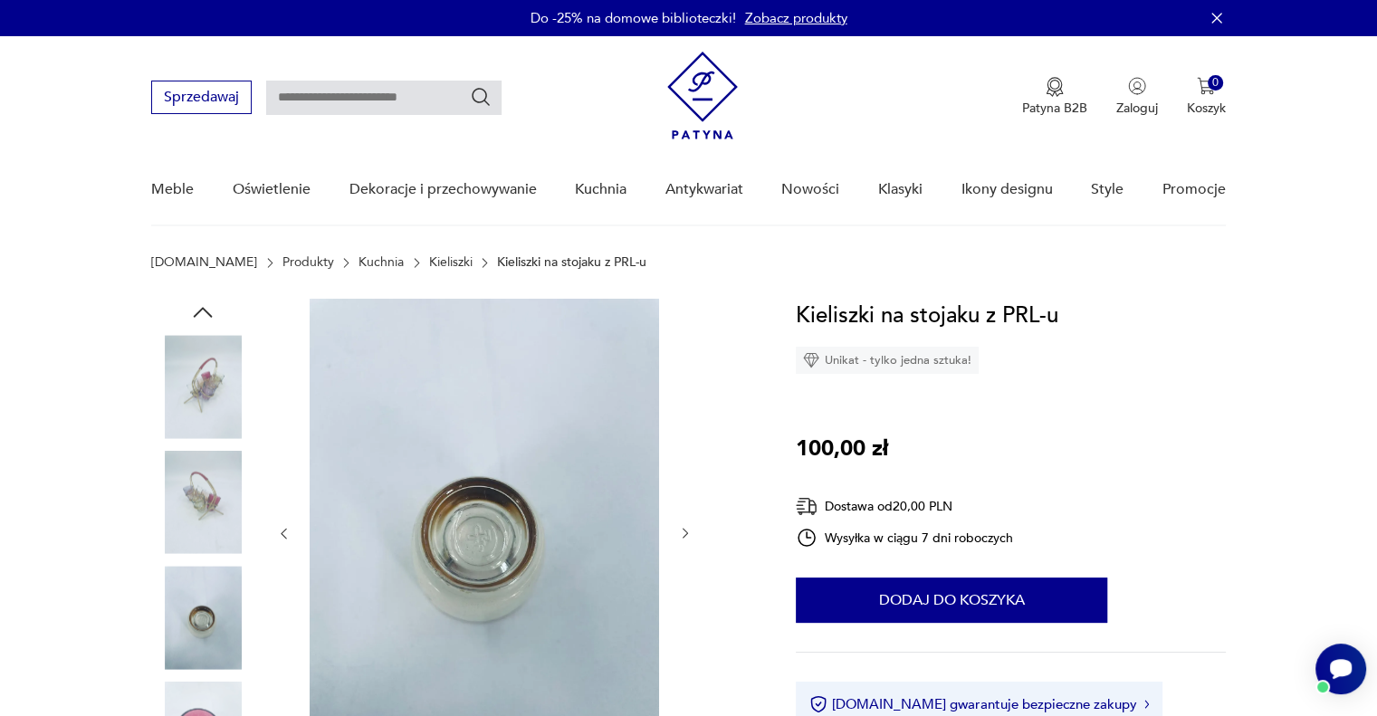
scroll to position [245, 0]
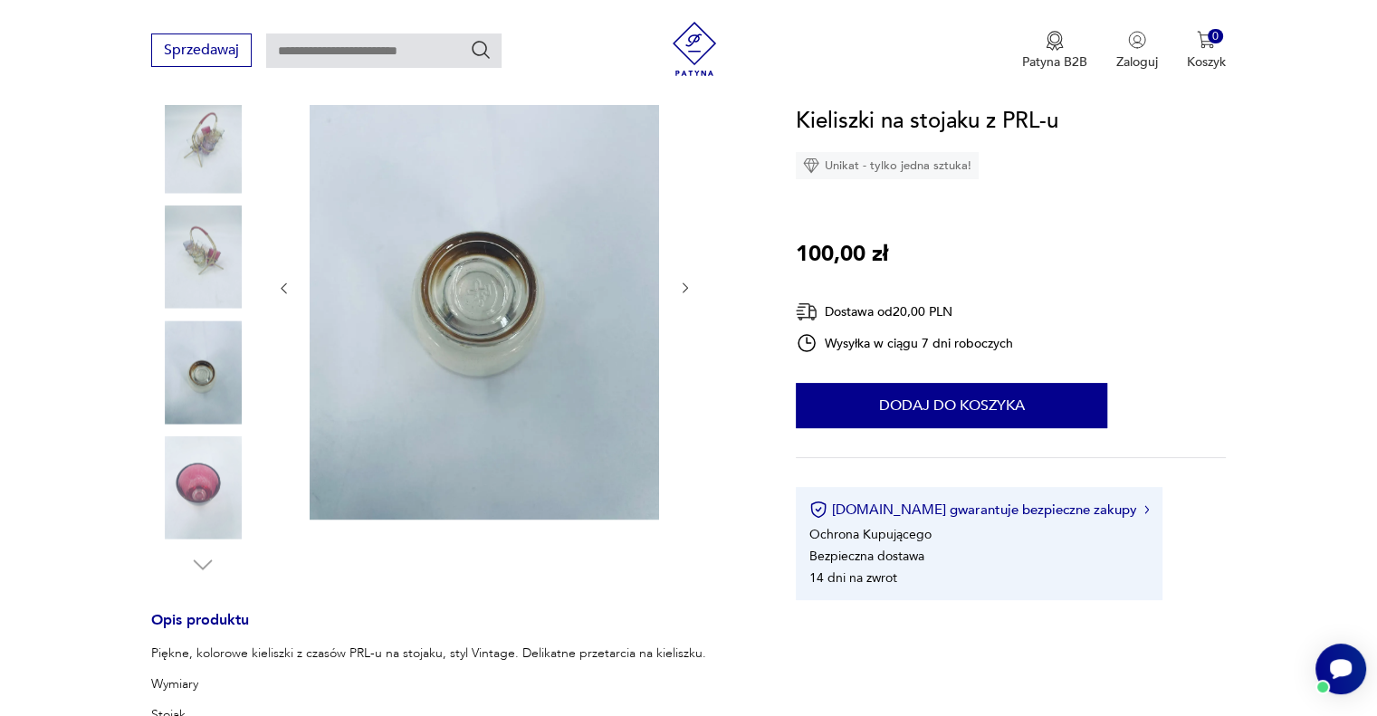
click at [180, 516] on img at bounding box center [202, 487] width 103 height 103
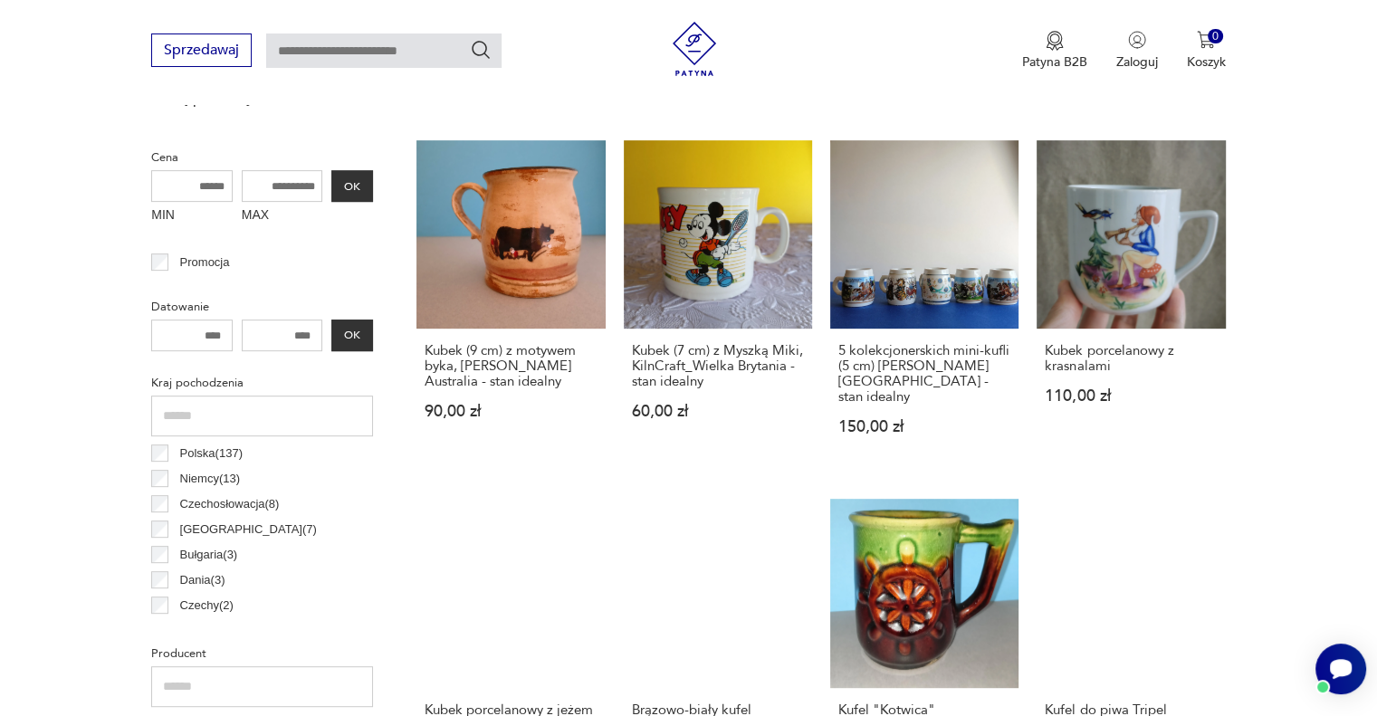
scroll to position [675, 0]
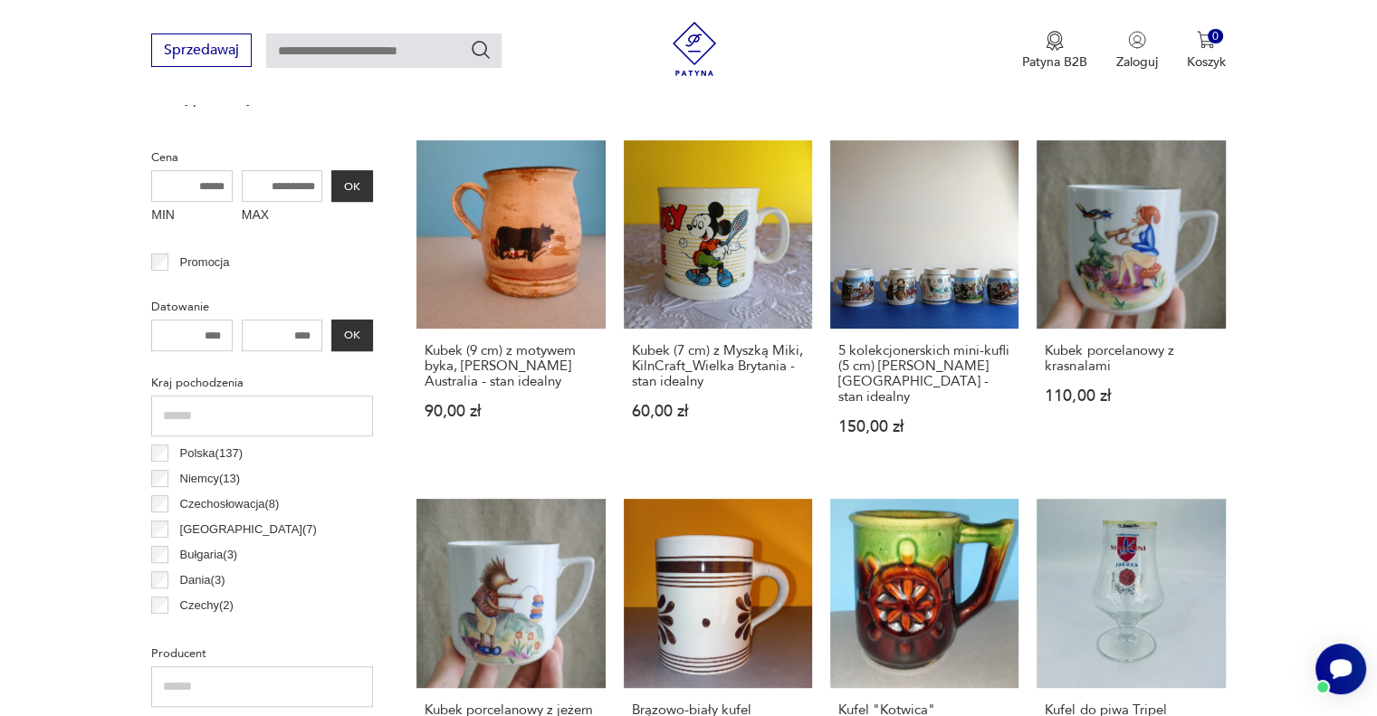
click at [249, 185] on input "MAX" at bounding box center [282, 186] width 81 height 32
type input "***"
click at [344, 177] on button "OK" at bounding box center [352, 186] width 42 height 32
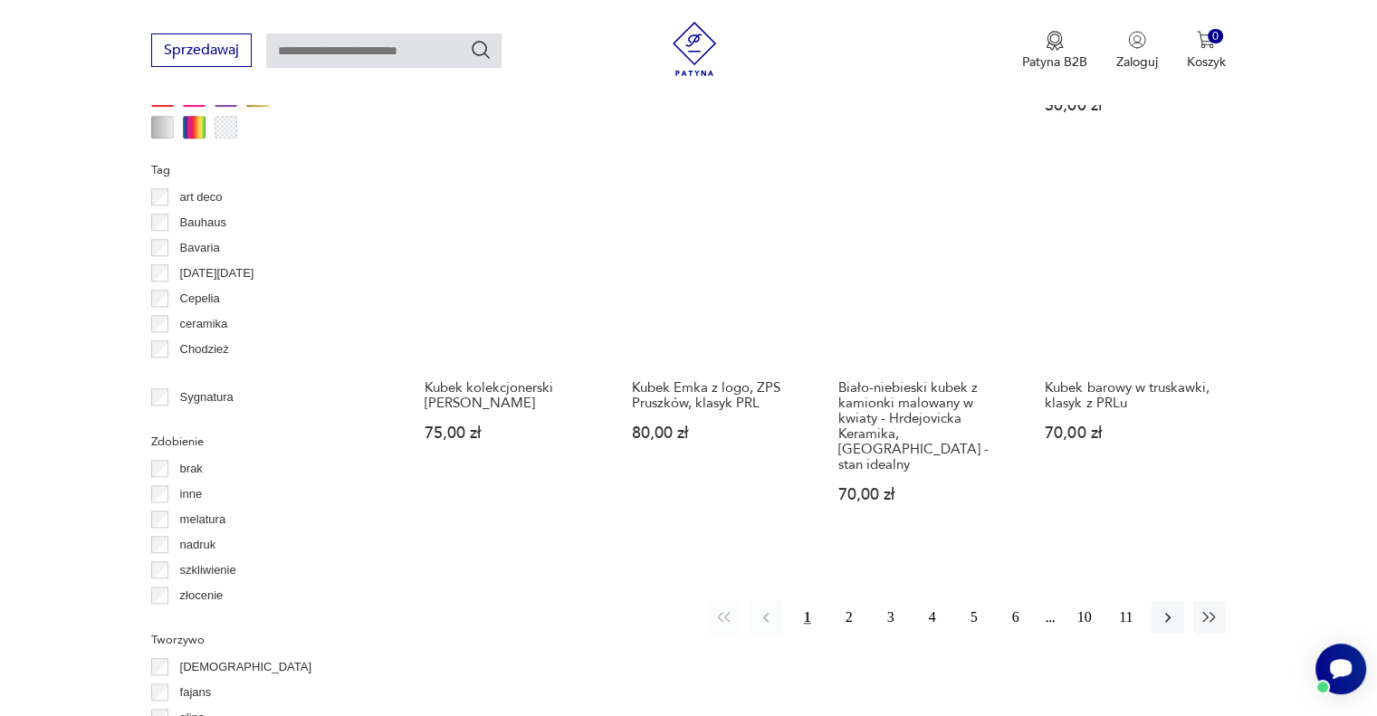
scroll to position [1671, 0]
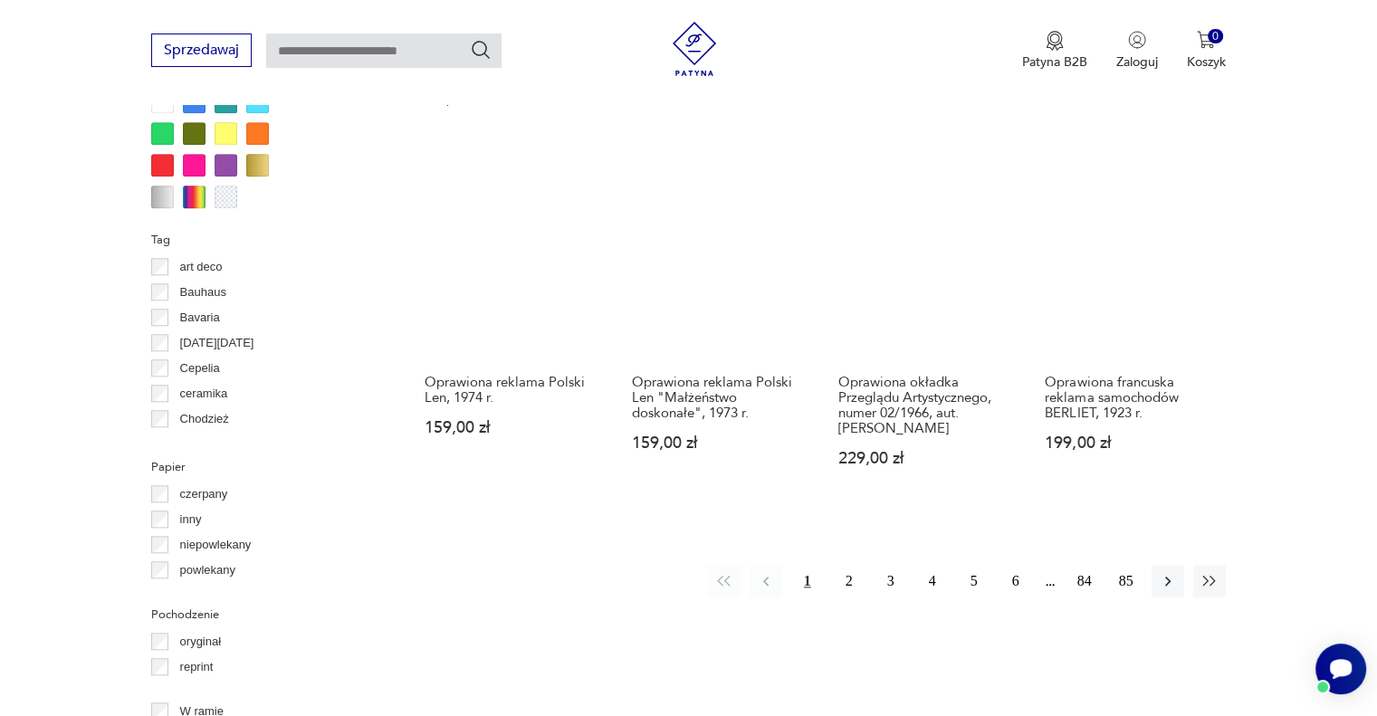
scroll to position [1746, 0]
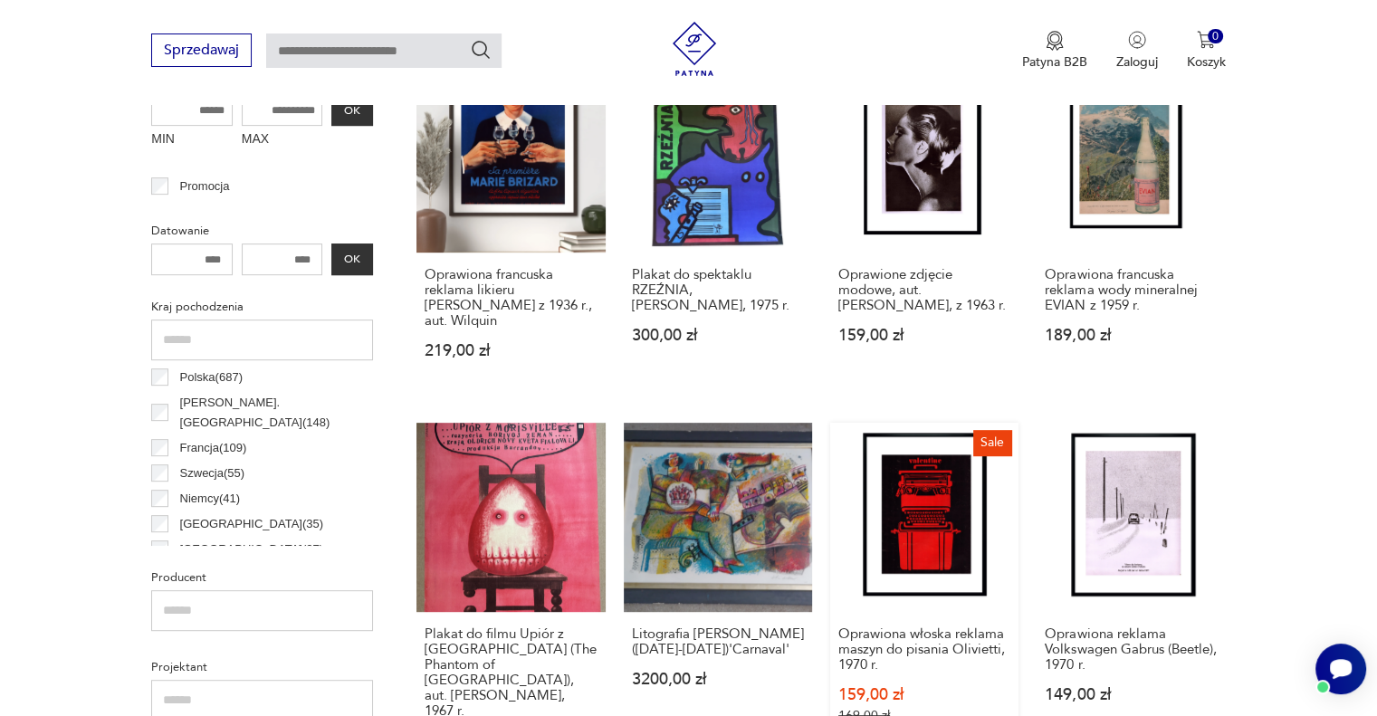
click at [879, 439] on link "Sale Oprawiona włoska reklama maszyn do pisania Olivietti, 1970 r. 159,00 zł 16…" at bounding box center [924, 603] width 188 height 360
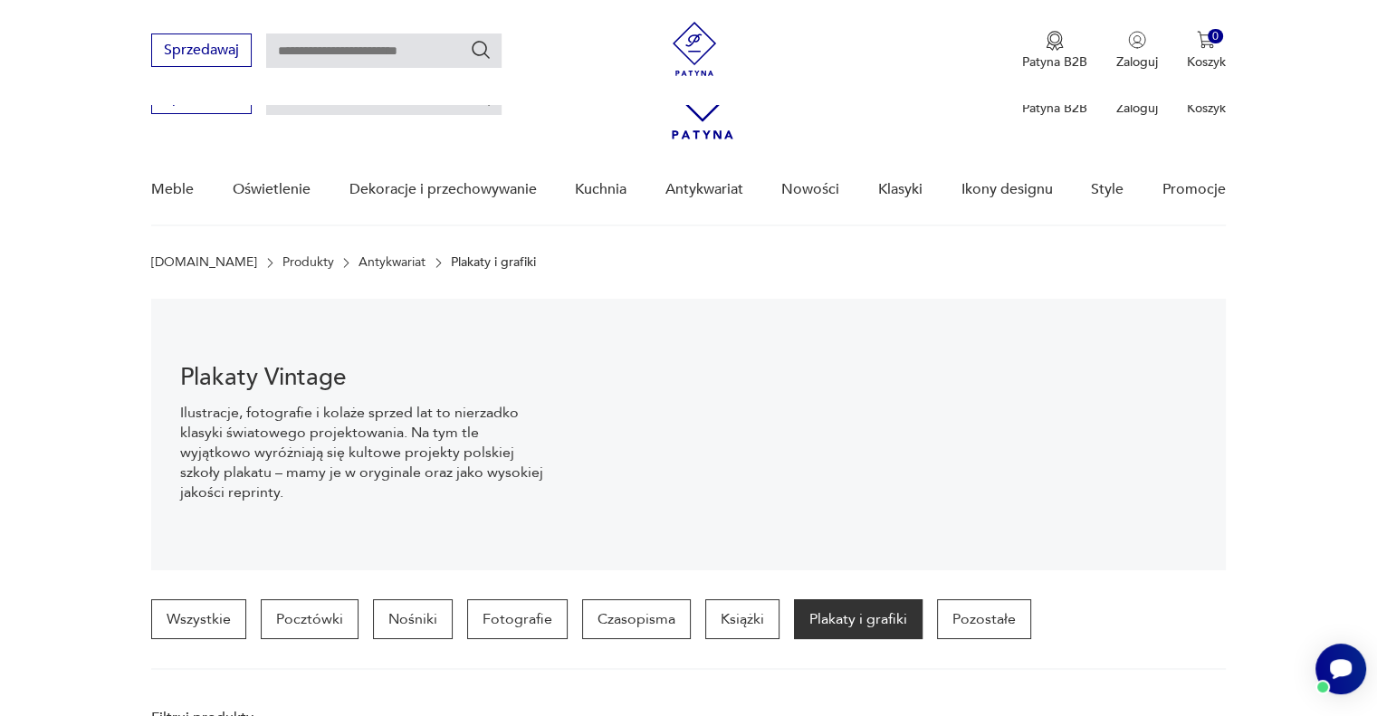
scroll to position [695, 0]
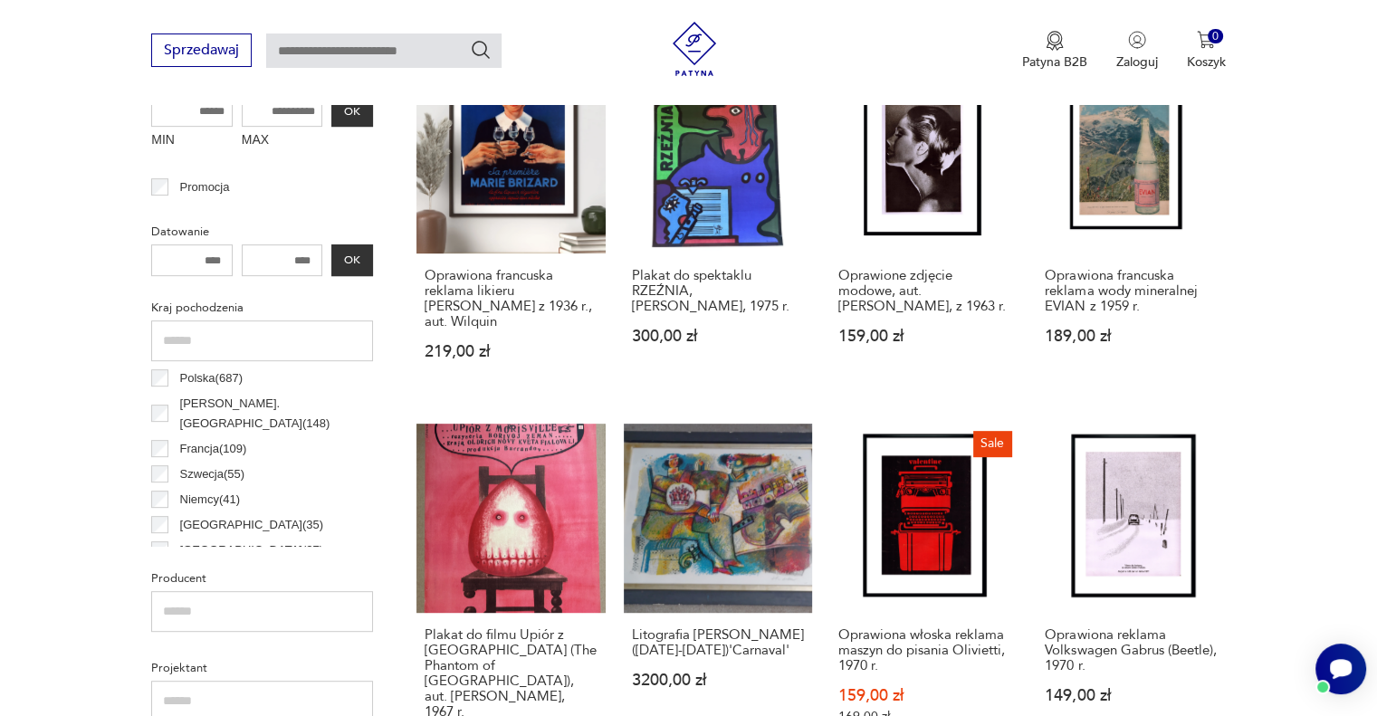
click at [282, 120] on input "MAX" at bounding box center [282, 111] width 81 height 32
type input "***"
click at [360, 109] on button "OK" at bounding box center [352, 111] width 42 height 32
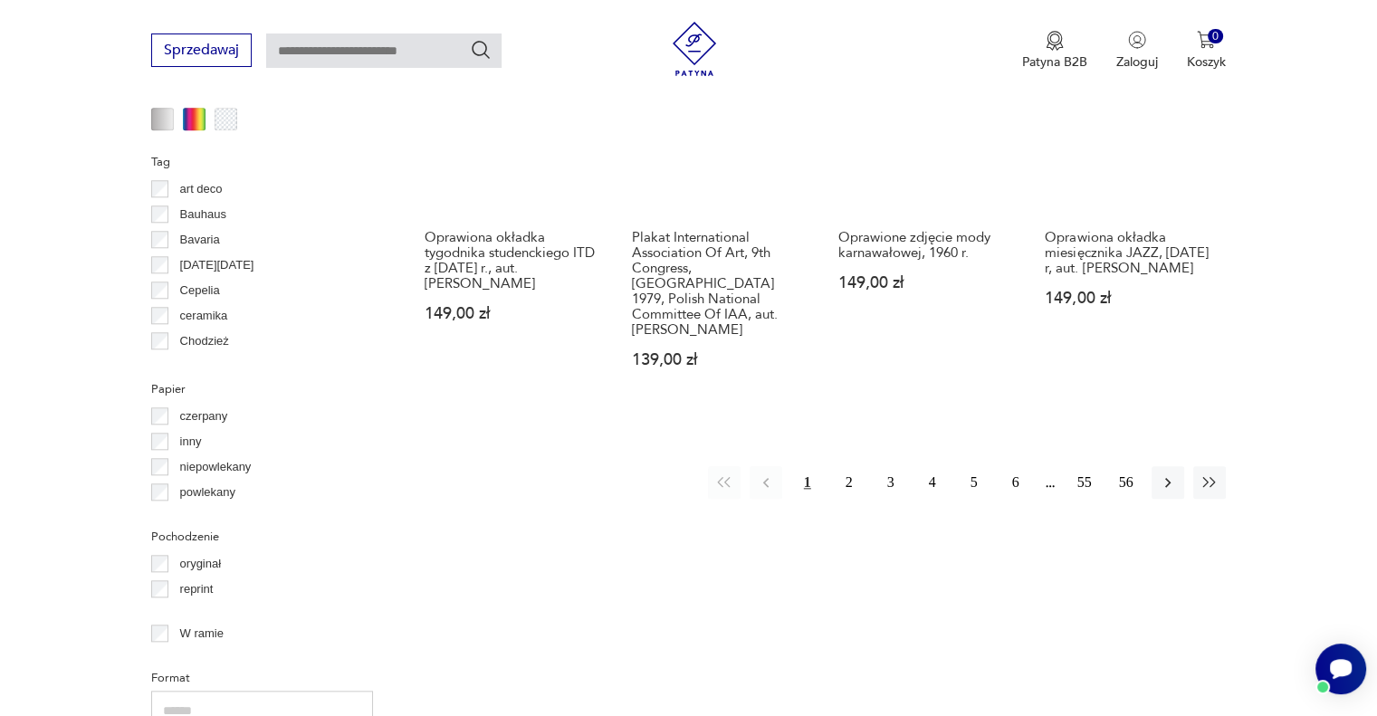
scroll to position [1796, 0]
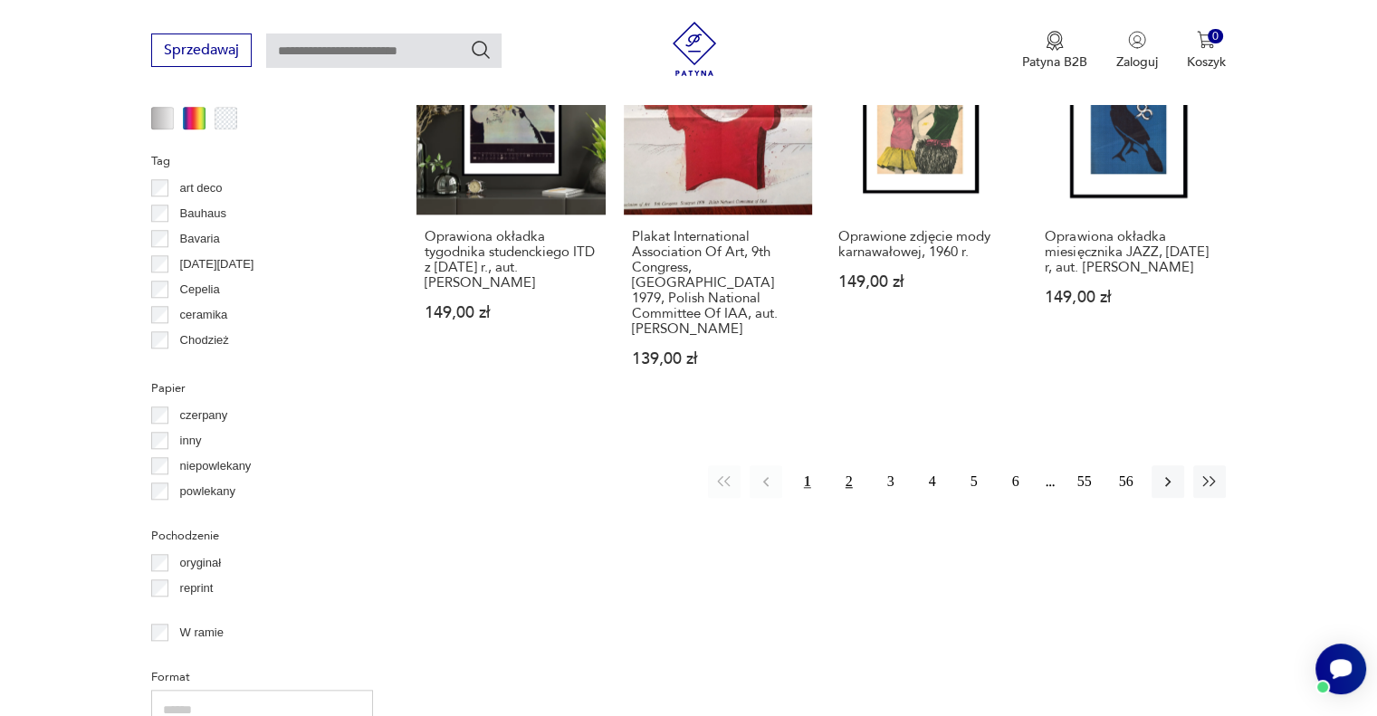
click at [857, 465] on button "2" at bounding box center [849, 481] width 33 height 33
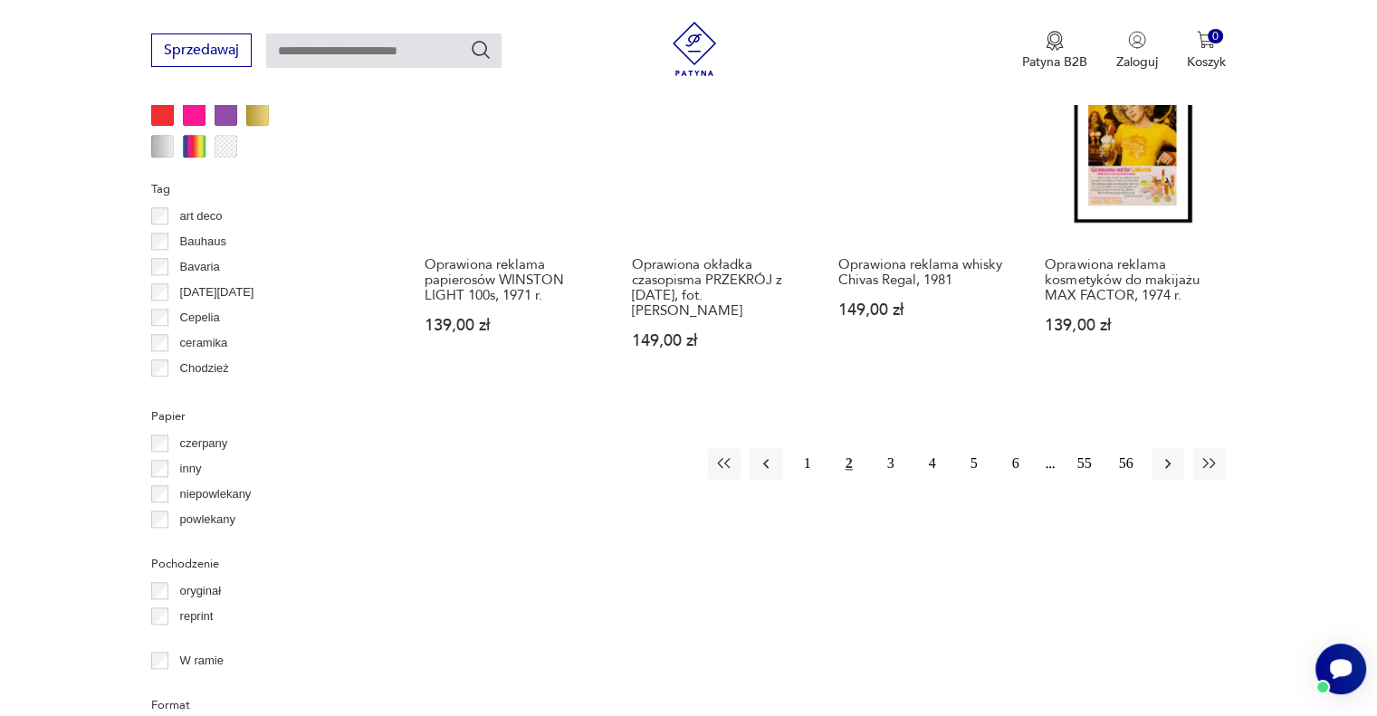
scroll to position [1887, 0]
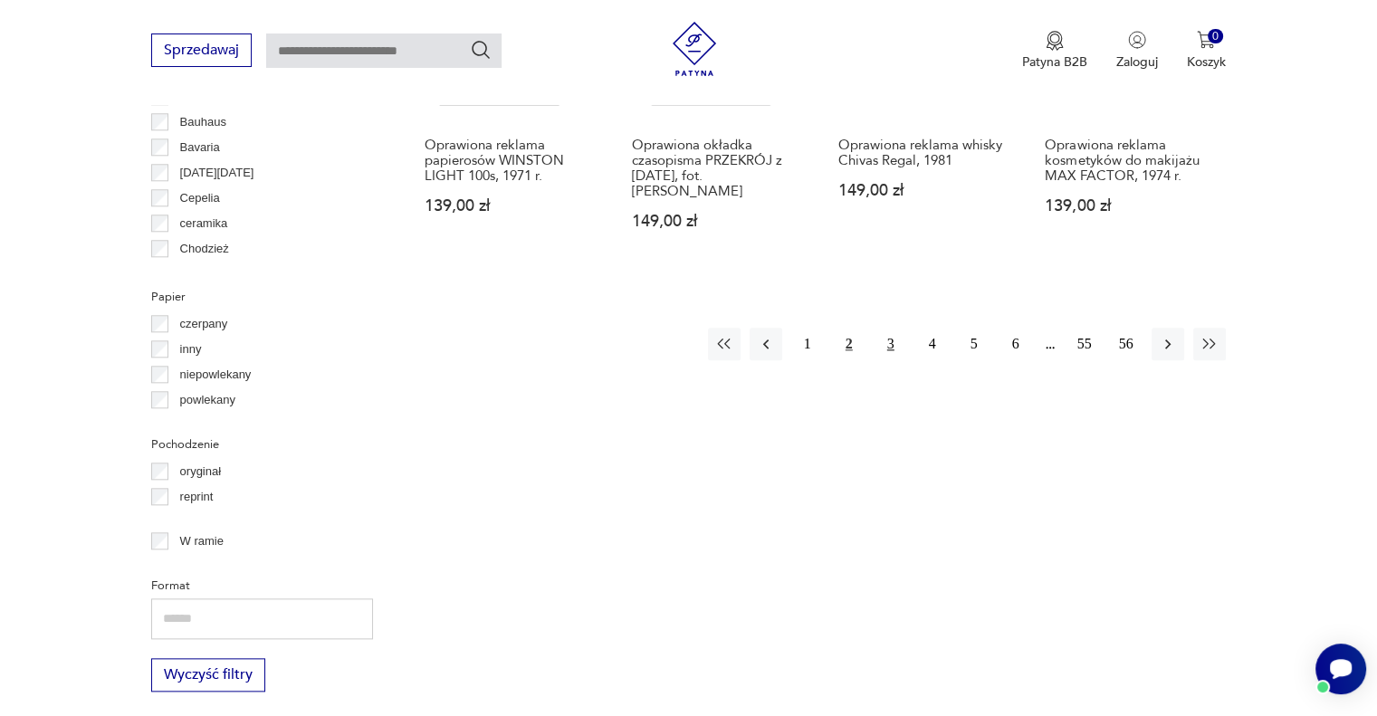
click at [890, 342] on button "3" at bounding box center [891, 344] width 33 height 33
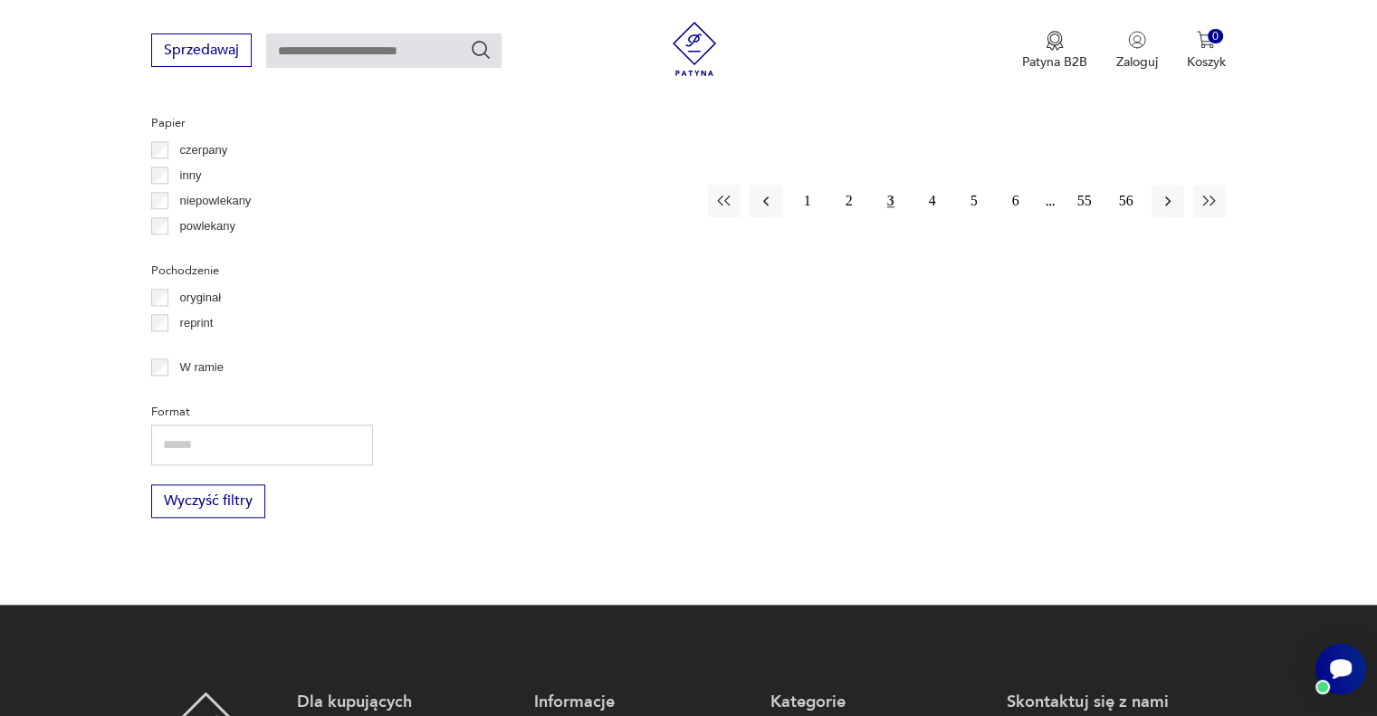
scroll to position [2062, 0]
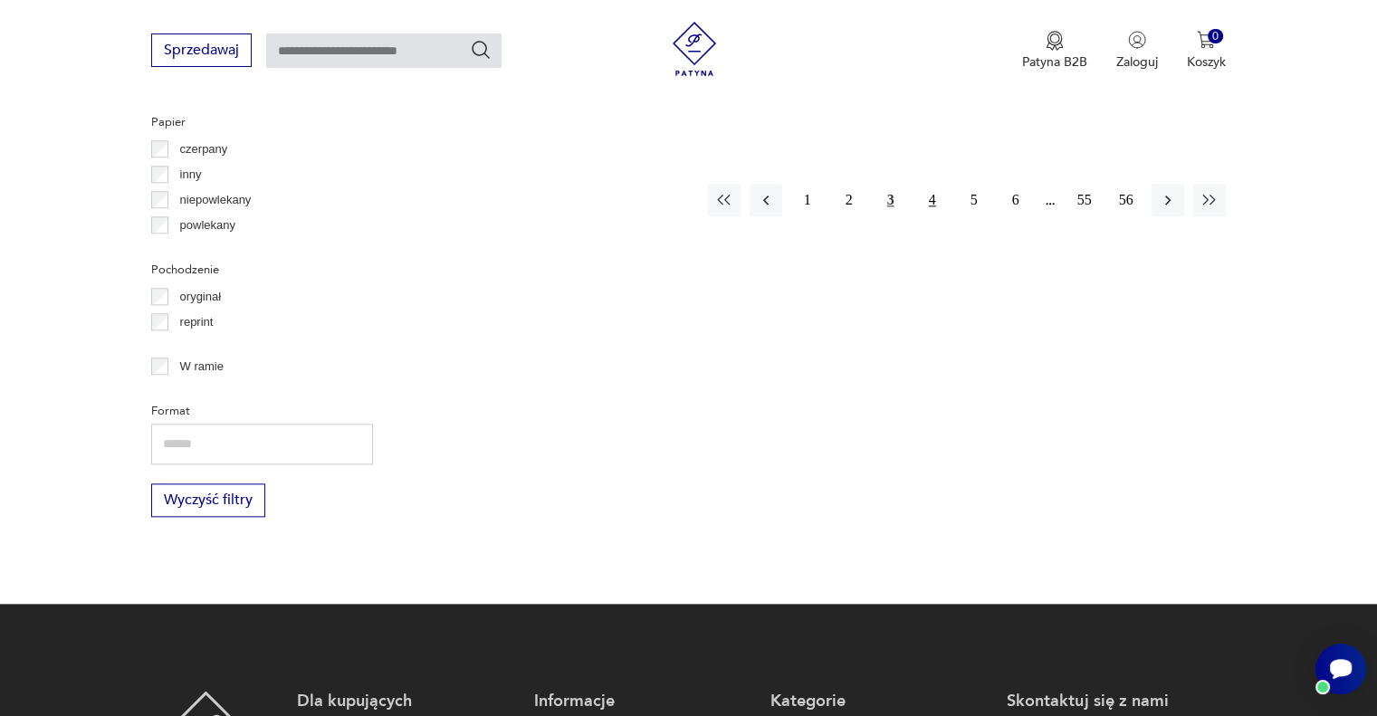
click at [935, 187] on button "4" at bounding box center [932, 200] width 33 height 33
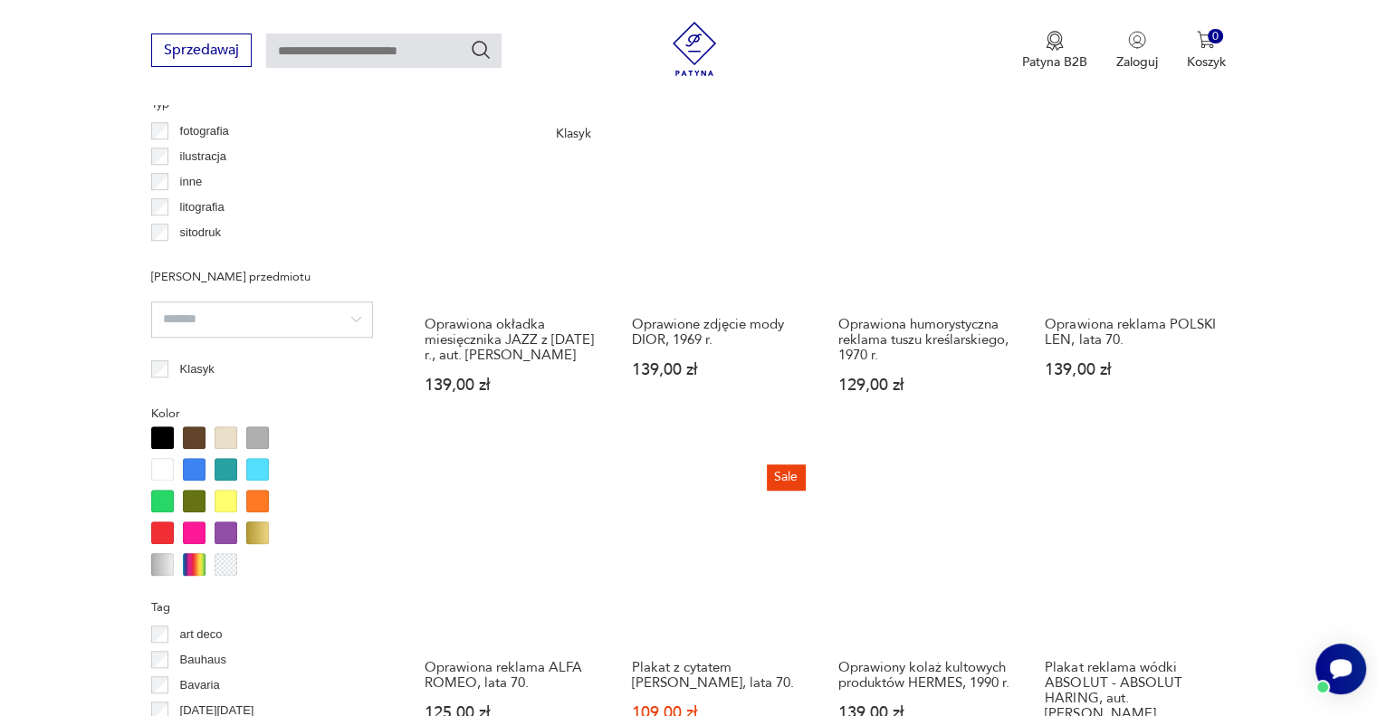
scroll to position [1525, 0]
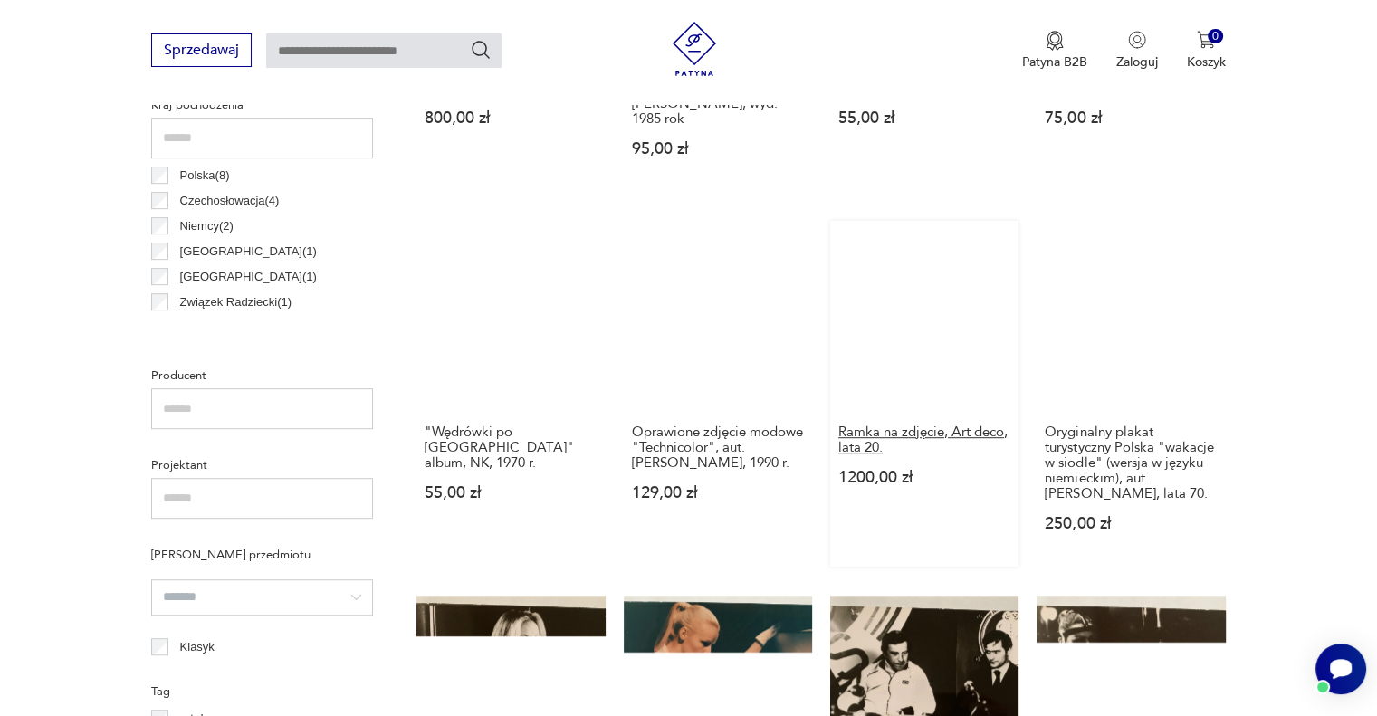
scroll to position [881, 0]
